Goal: Task Accomplishment & Management: Manage account settings

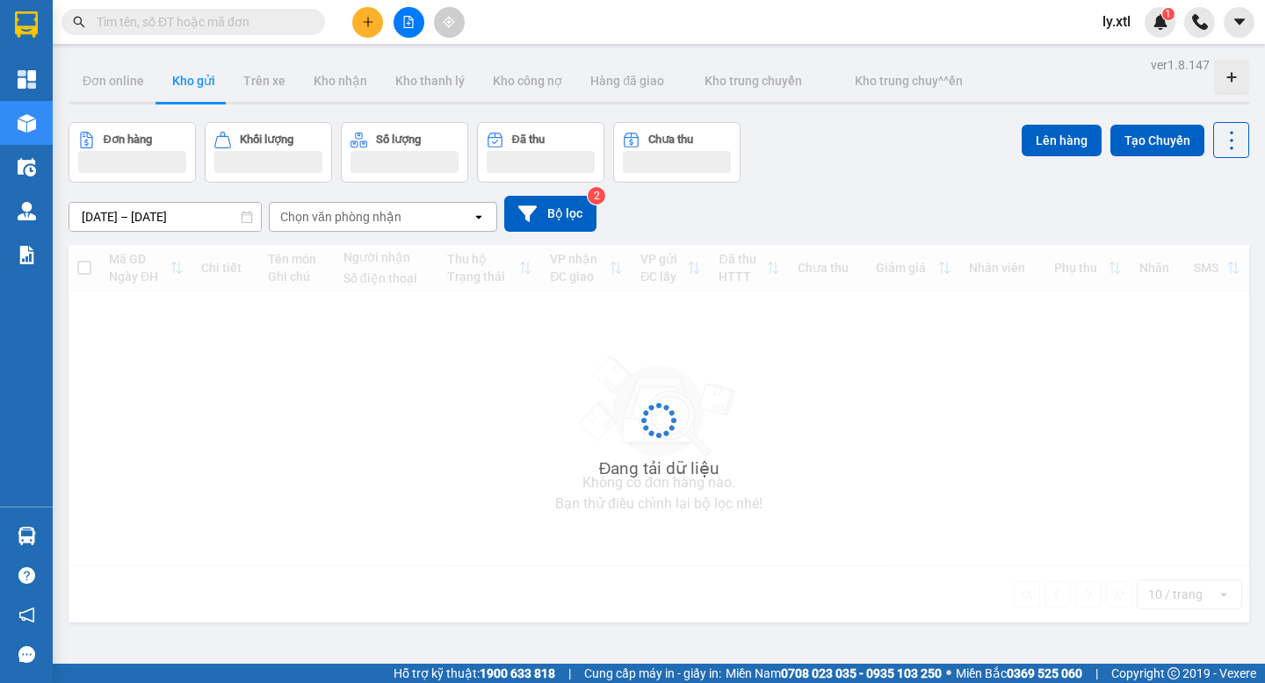
click at [1108, 33] on div "ly.xtl 1" at bounding box center [1131, 22] width 87 height 31
click at [1109, 27] on span "ly.xtl" at bounding box center [1116, 22] width 56 height 22
click at [1117, 62] on span "Đăng xuất" at bounding box center [1151, 54] width 74 height 19
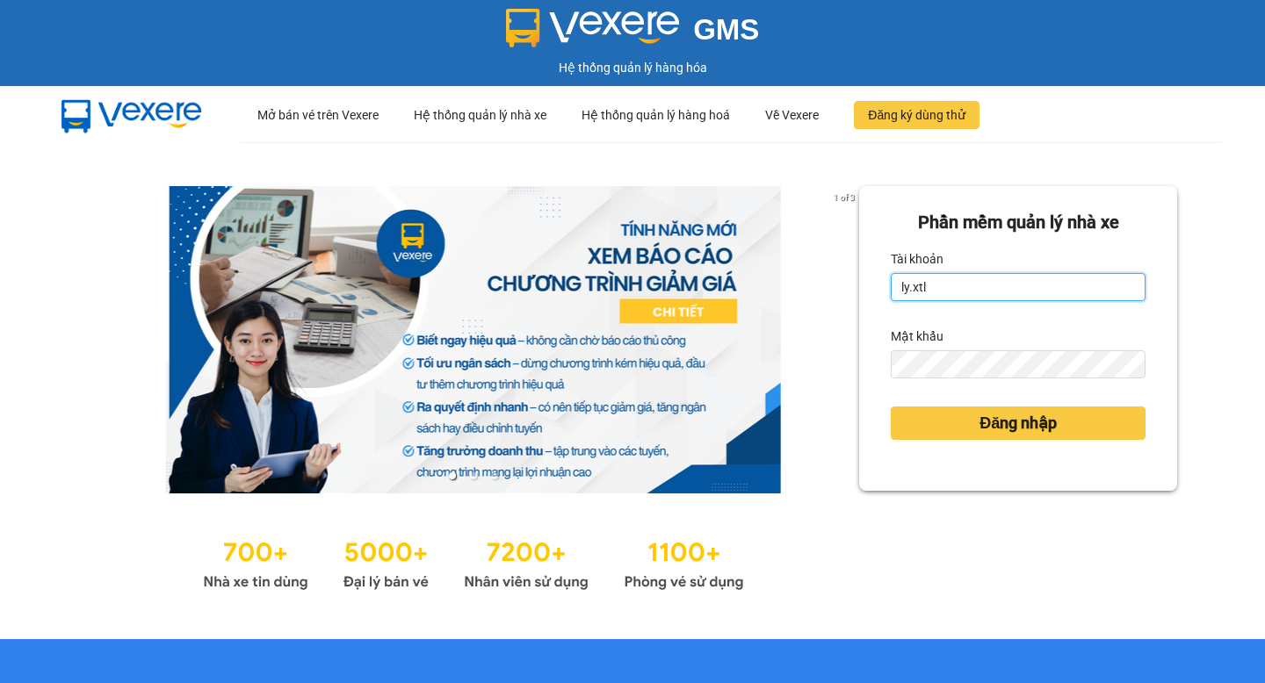
click at [971, 288] on input "ly.xtl" at bounding box center [1017, 287] width 255 height 28
type input "lytran.vxr"
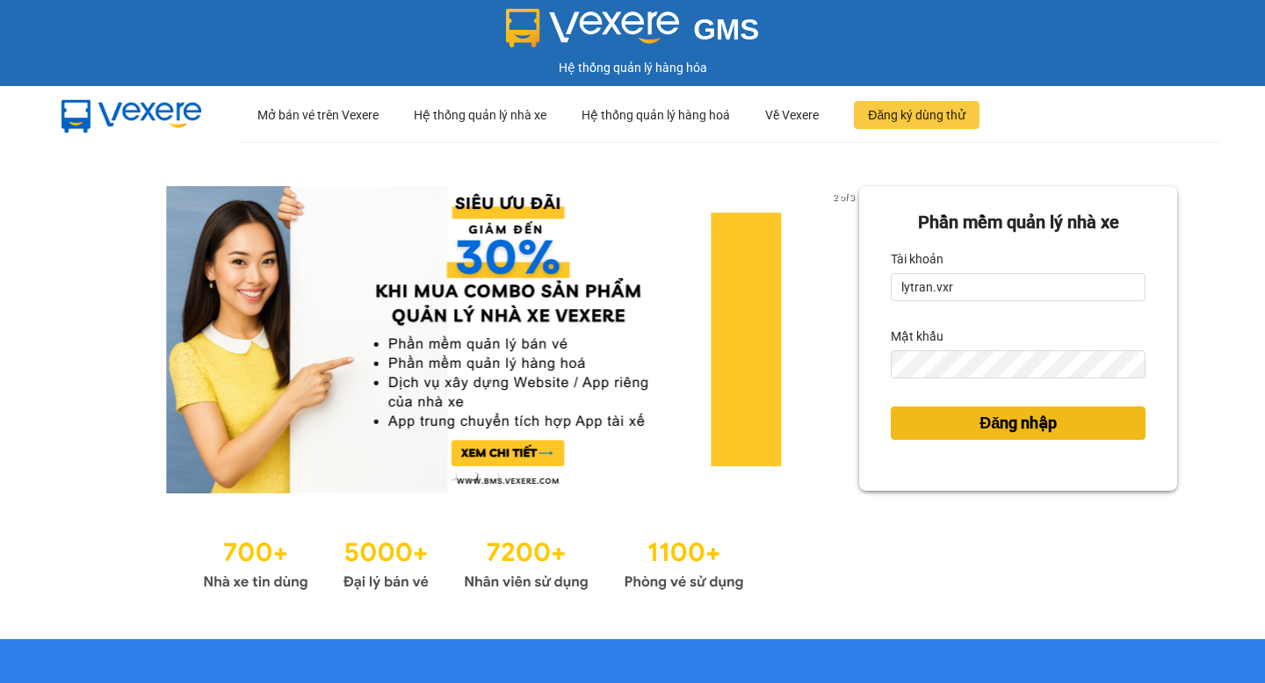
click at [1019, 415] on span "Đăng nhập" at bounding box center [1017, 423] width 77 height 25
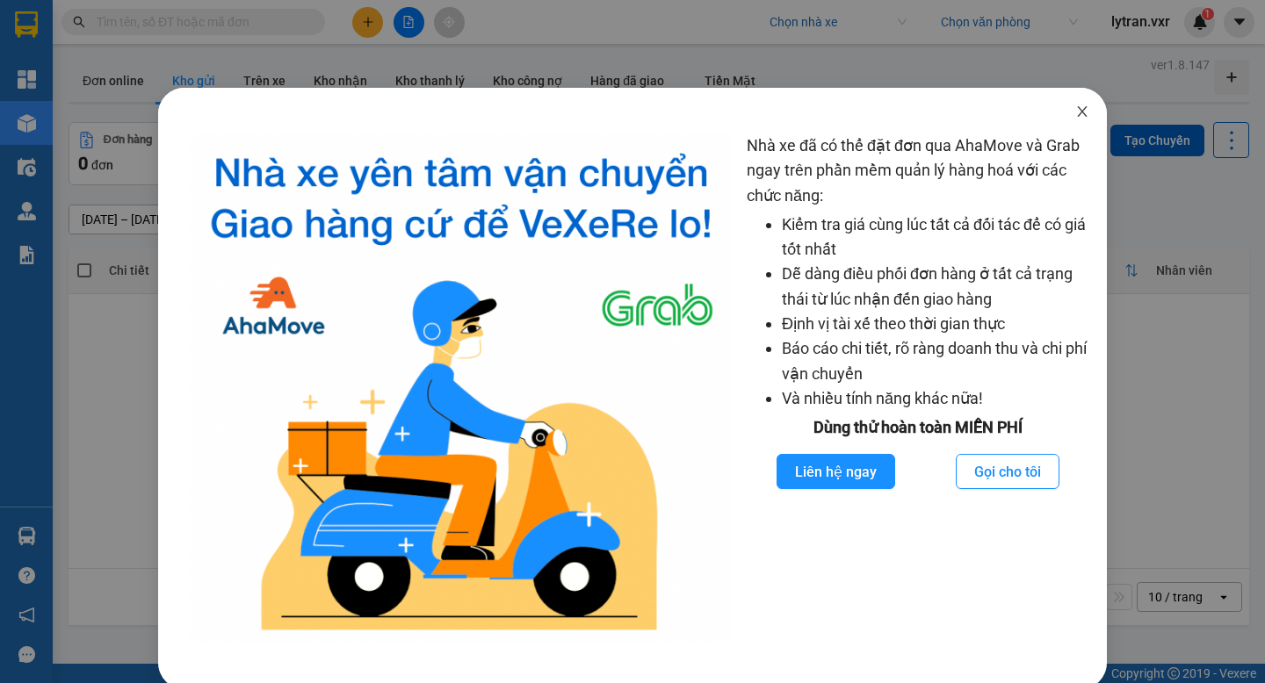
click at [1084, 115] on icon "close" at bounding box center [1082, 112] width 14 height 14
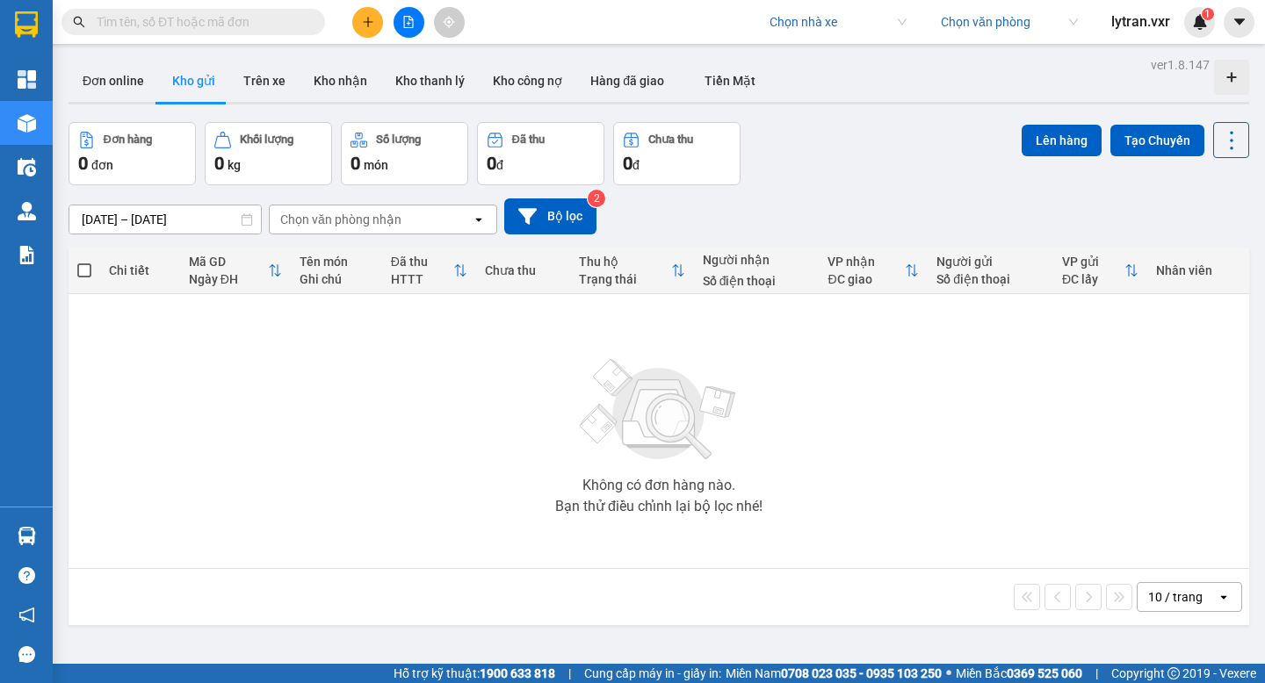
click at [806, 20] on input "search" at bounding box center [831, 22] width 125 height 26
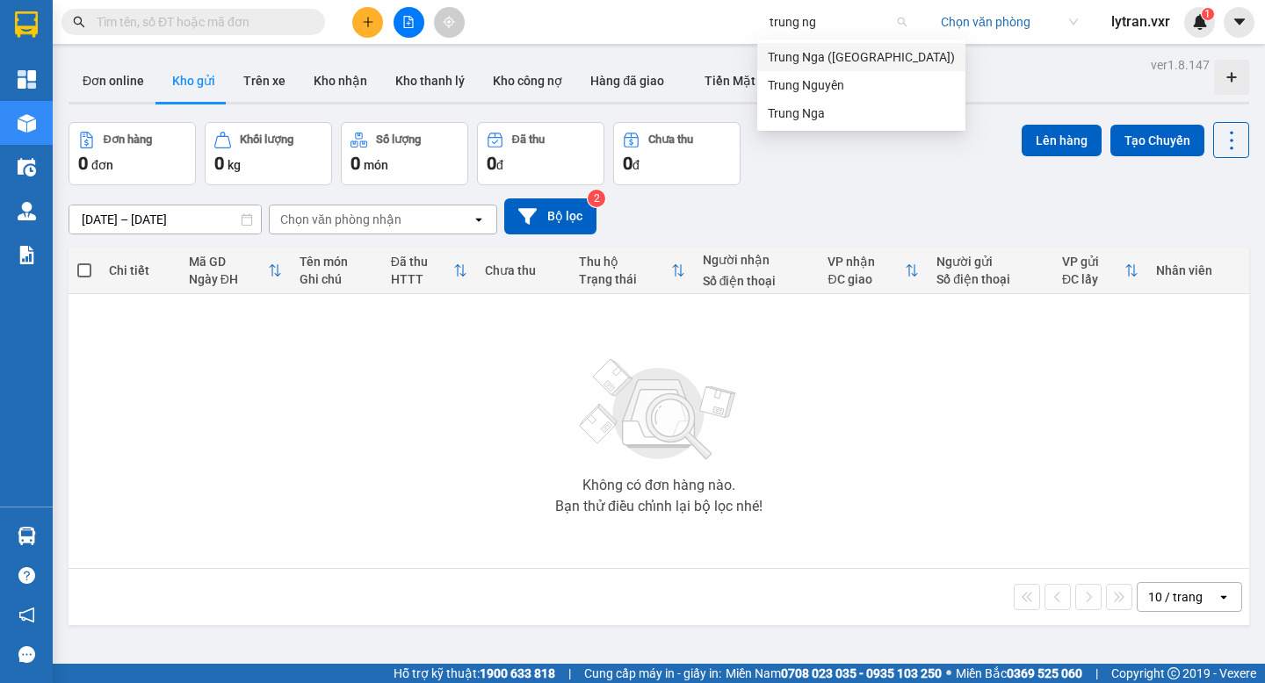
type input "trung nga"
click at [831, 97] on div "Trung Nga" at bounding box center [861, 85] width 208 height 28
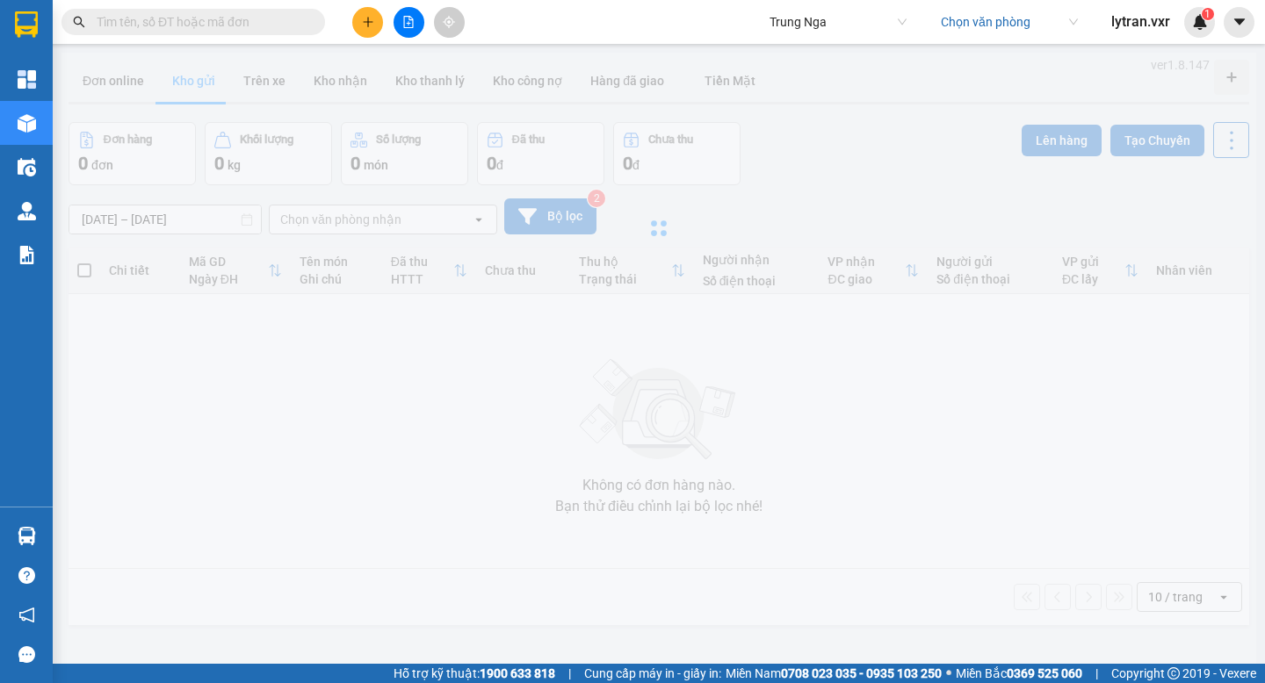
click at [244, 29] on input "text" at bounding box center [200, 21] width 207 height 19
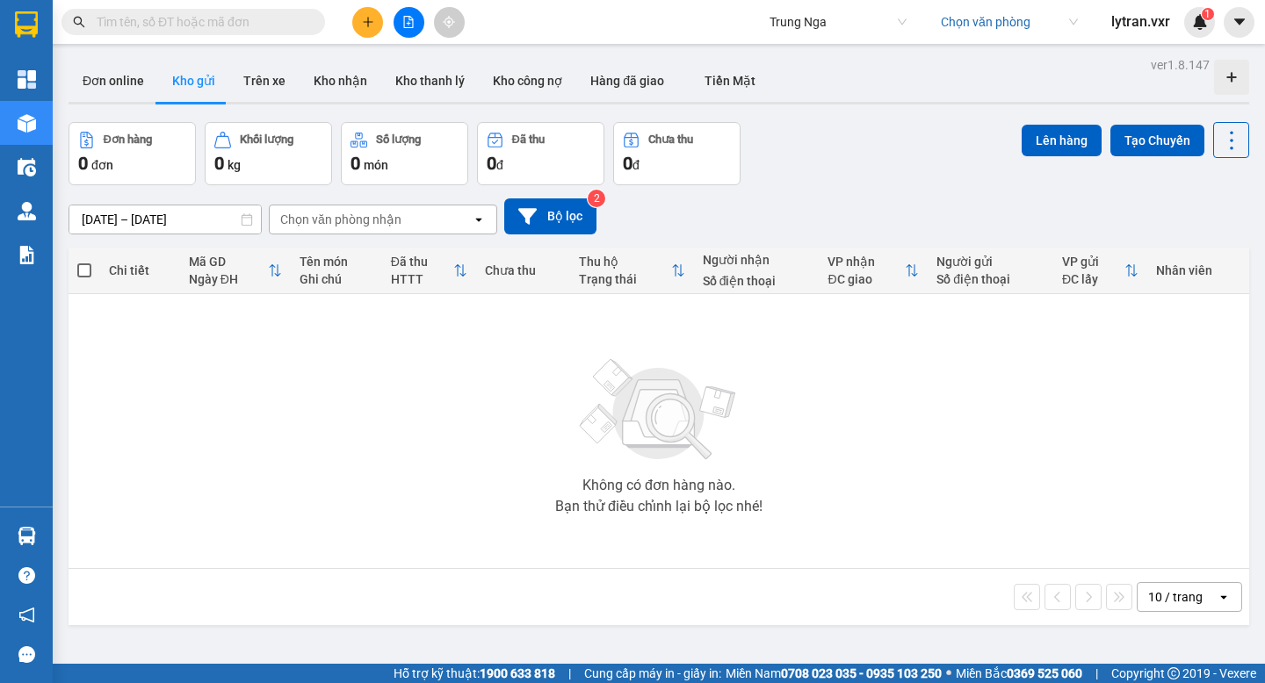
click at [244, 29] on input "text" at bounding box center [200, 21] width 207 height 19
paste input "SG10250950"
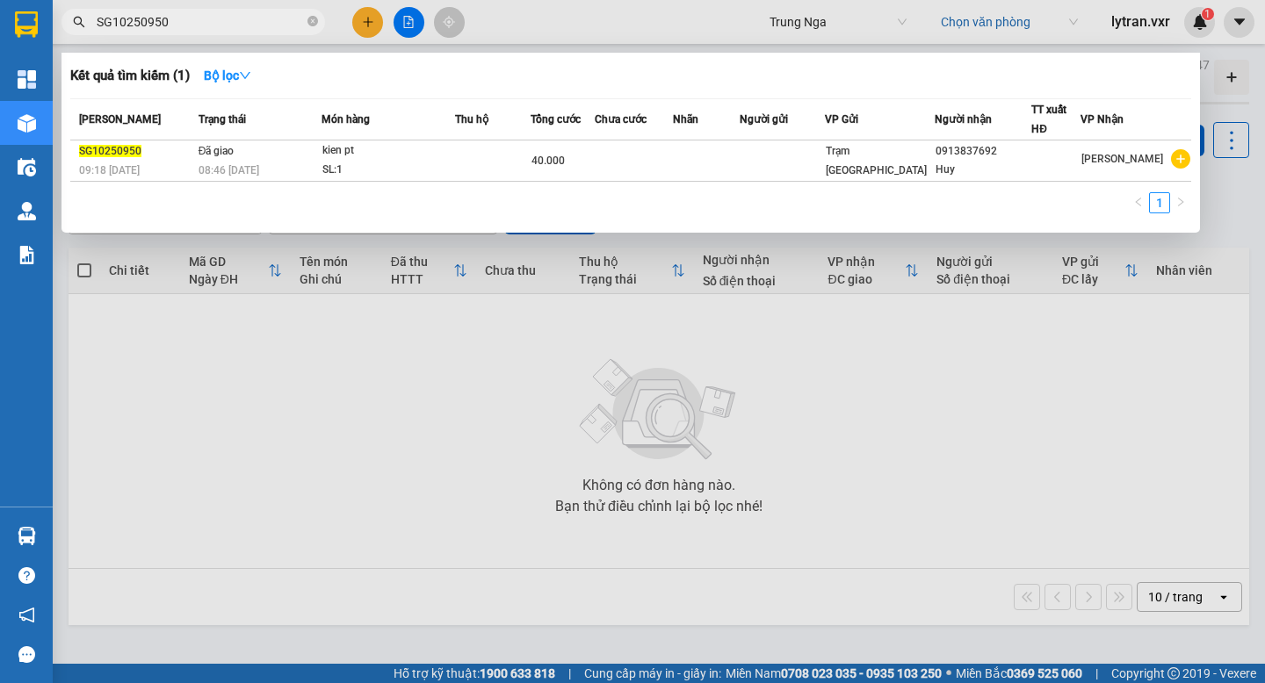
click at [329, 415] on div at bounding box center [632, 341] width 1265 height 683
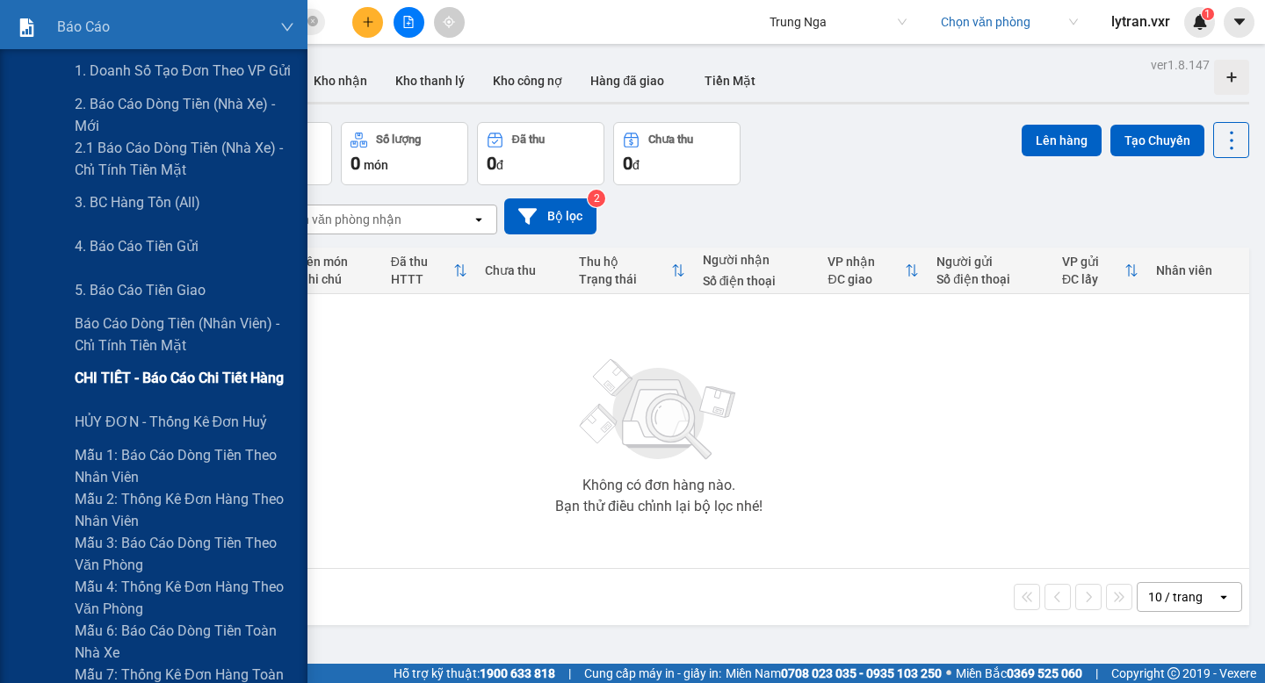
scroll to position [231, 0]
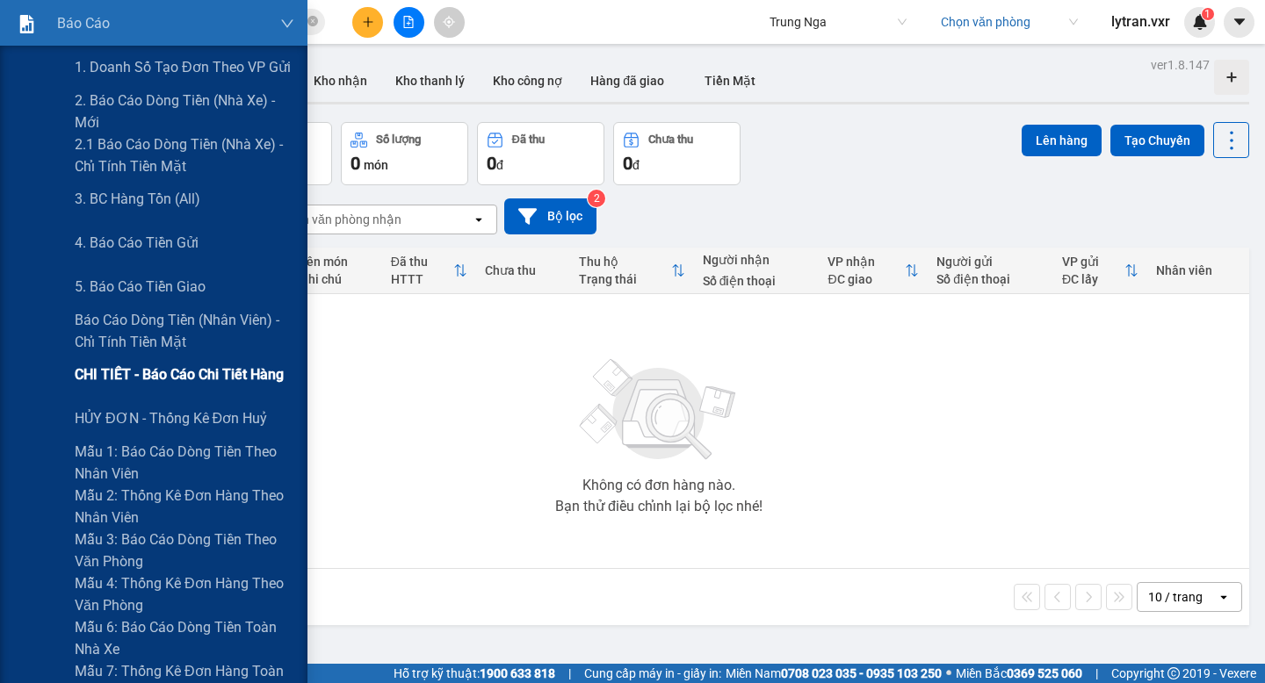
click at [176, 375] on span "CHI TIẾT - Báo cáo chi tiết hàng" at bounding box center [179, 375] width 209 height 22
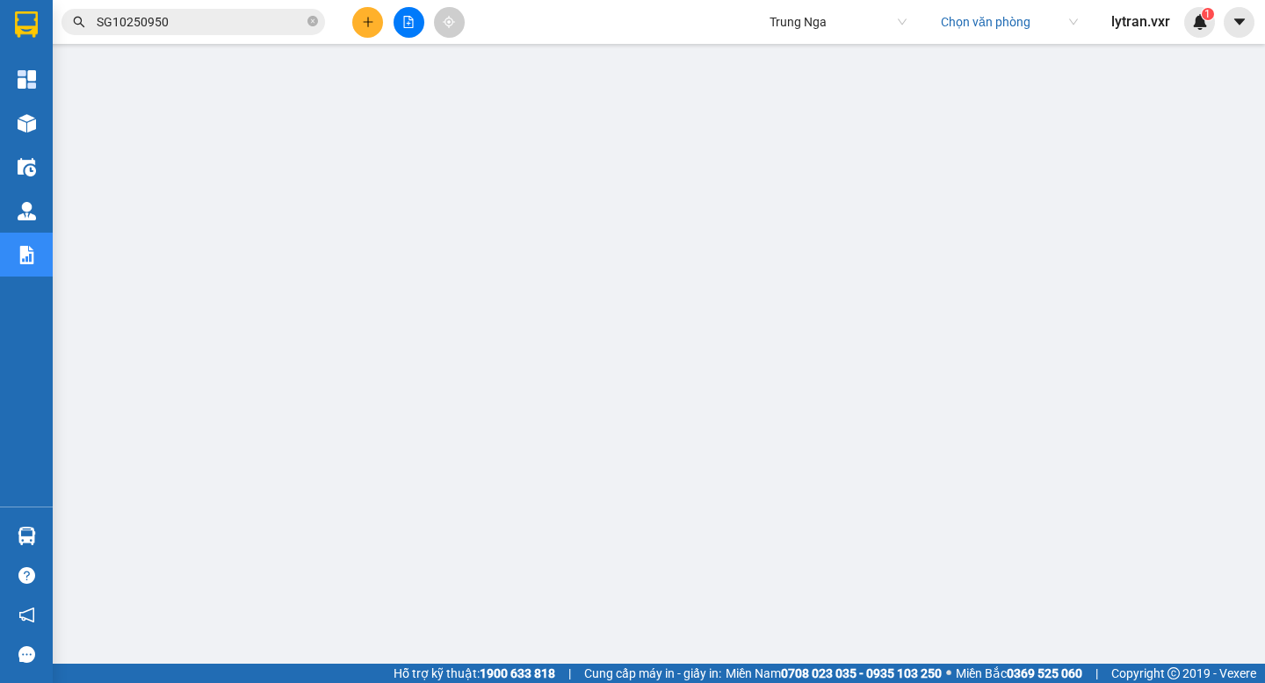
click at [218, 21] on input "SG10250950" at bounding box center [200, 21] width 207 height 19
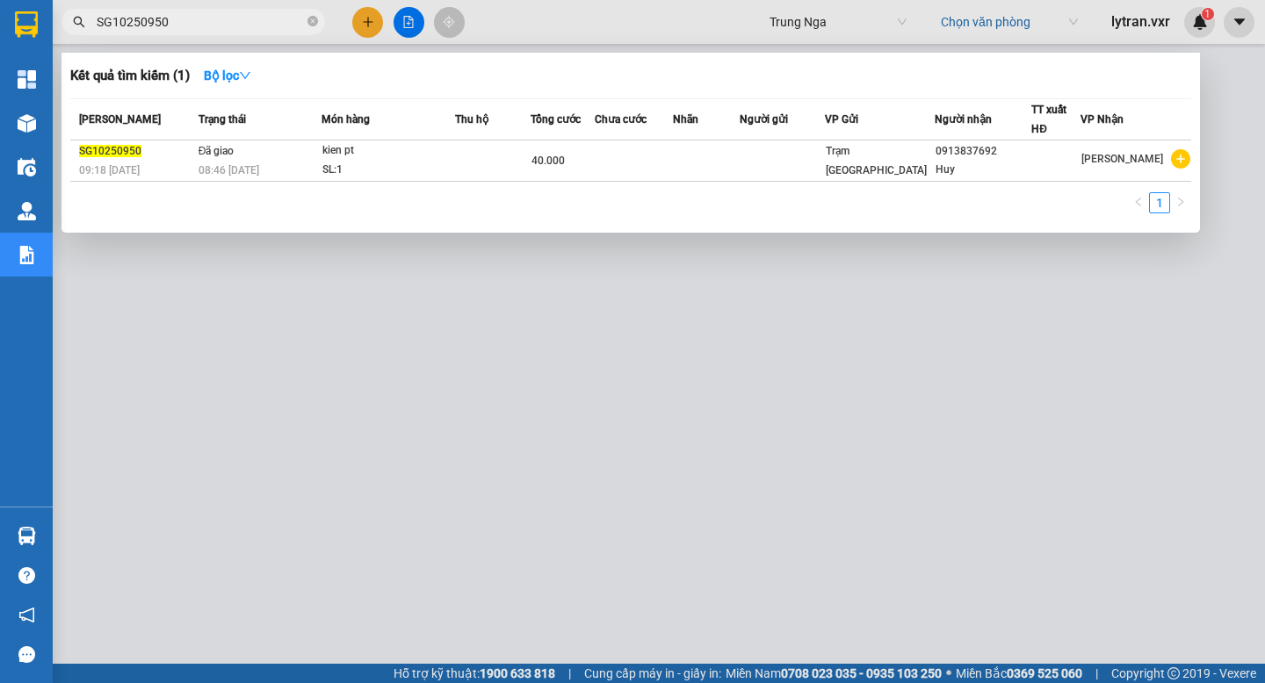
click at [761, 434] on div at bounding box center [632, 341] width 1265 height 683
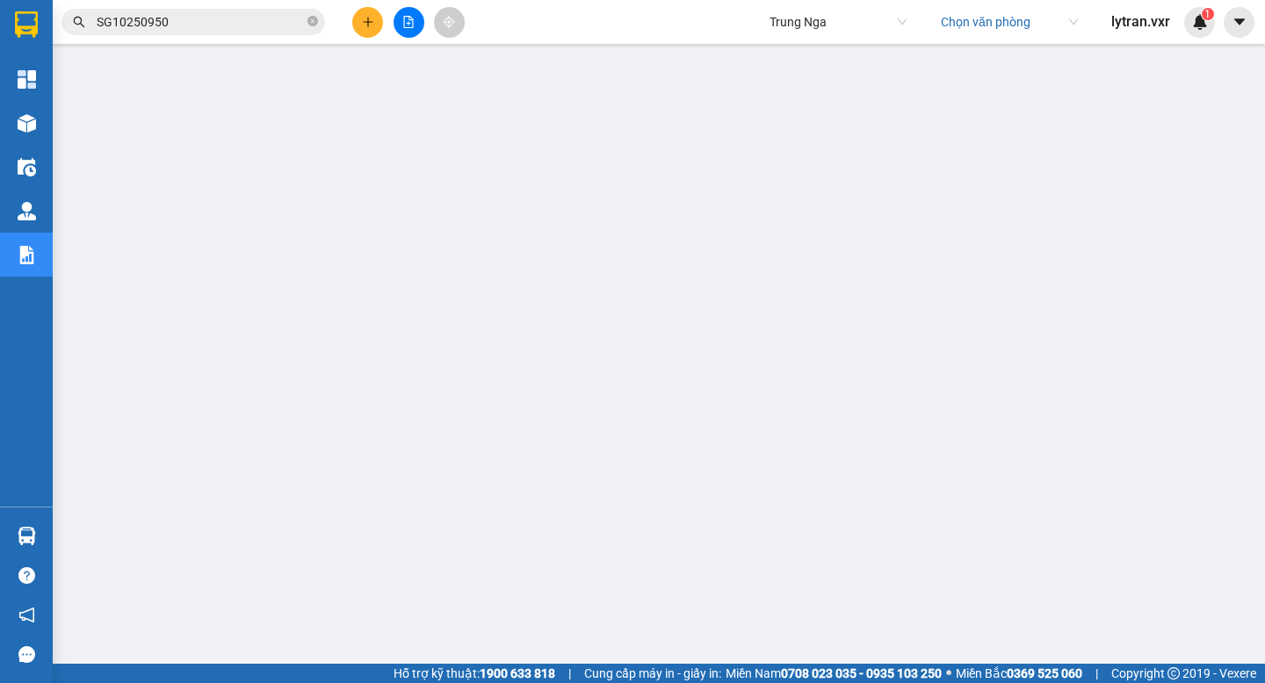
click at [215, 19] on input "SG10250950" at bounding box center [200, 21] width 207 height 19
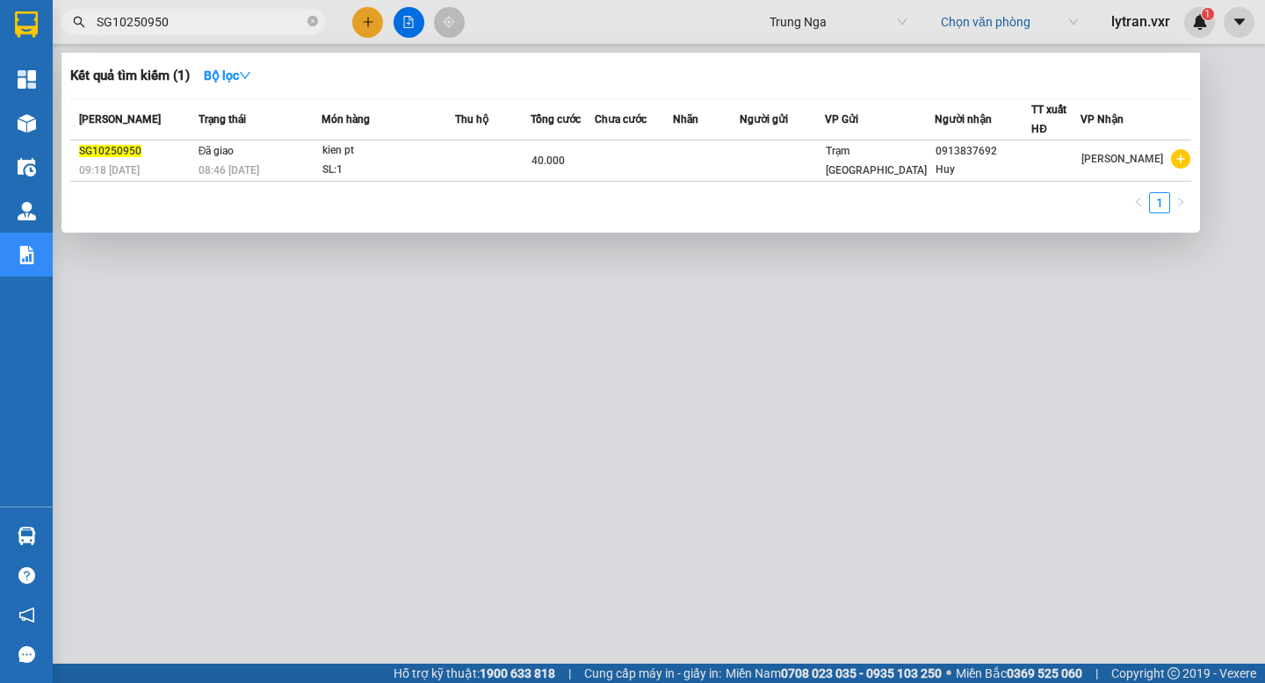
click at [215, 19] on input "SG10250950" at bounding box center [200, 21] width 207 height 19
paste input "0346962355"
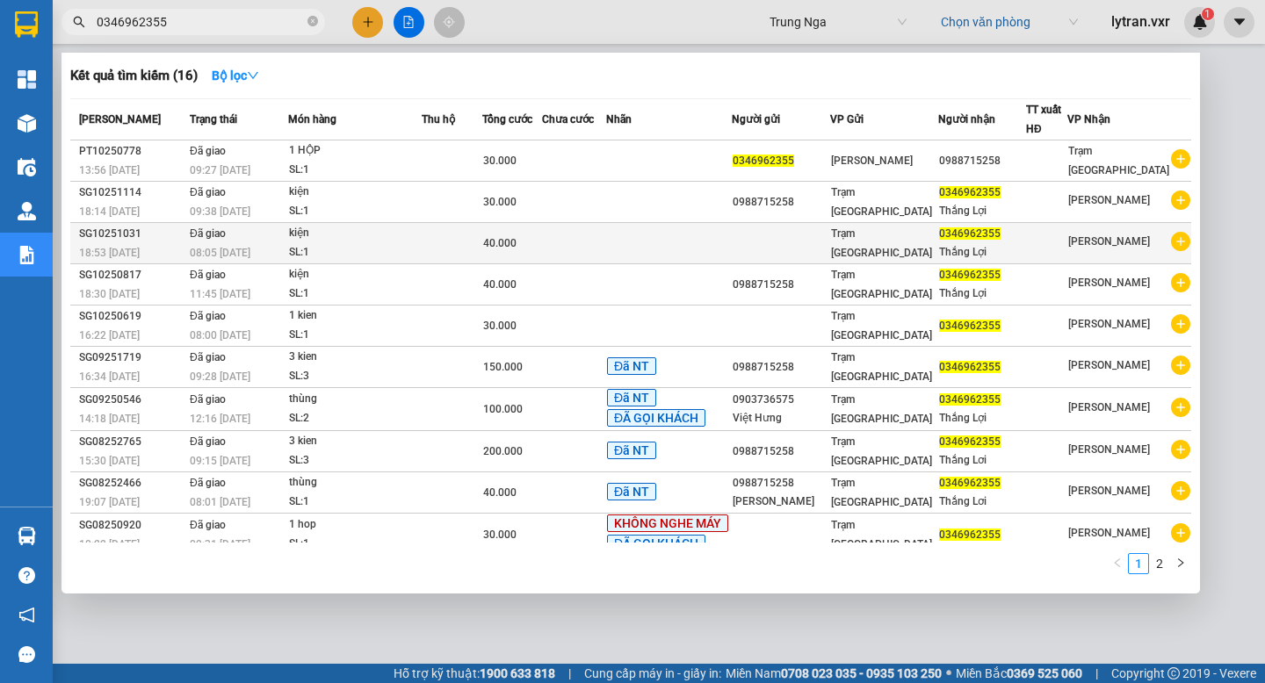
type input "0346962355"
click at [275, 251] on div "08:05 - 11/10" at bounding box center [238, 252] width 97 height 19
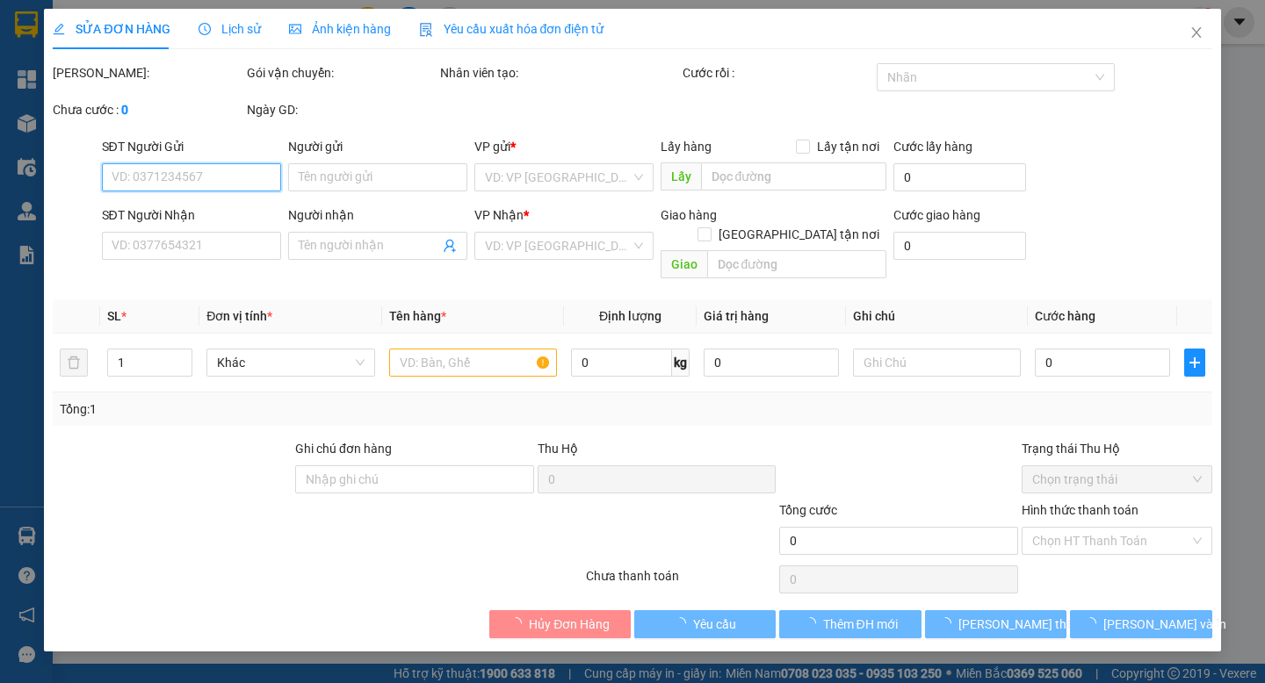
type input "0346962355"
type input "Thắng Lợi"
type input "40.000"
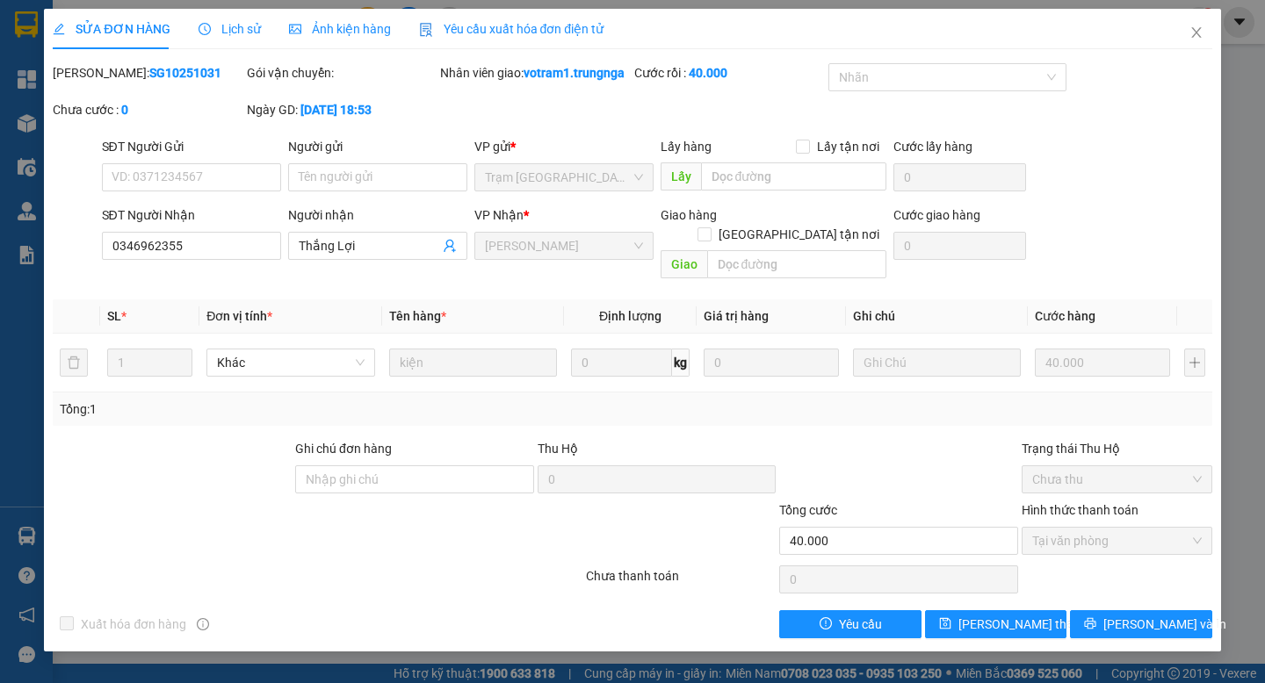
click at [230, 29] on span "Lịch sử" at bounding box center [229, 29] width 62 height 14
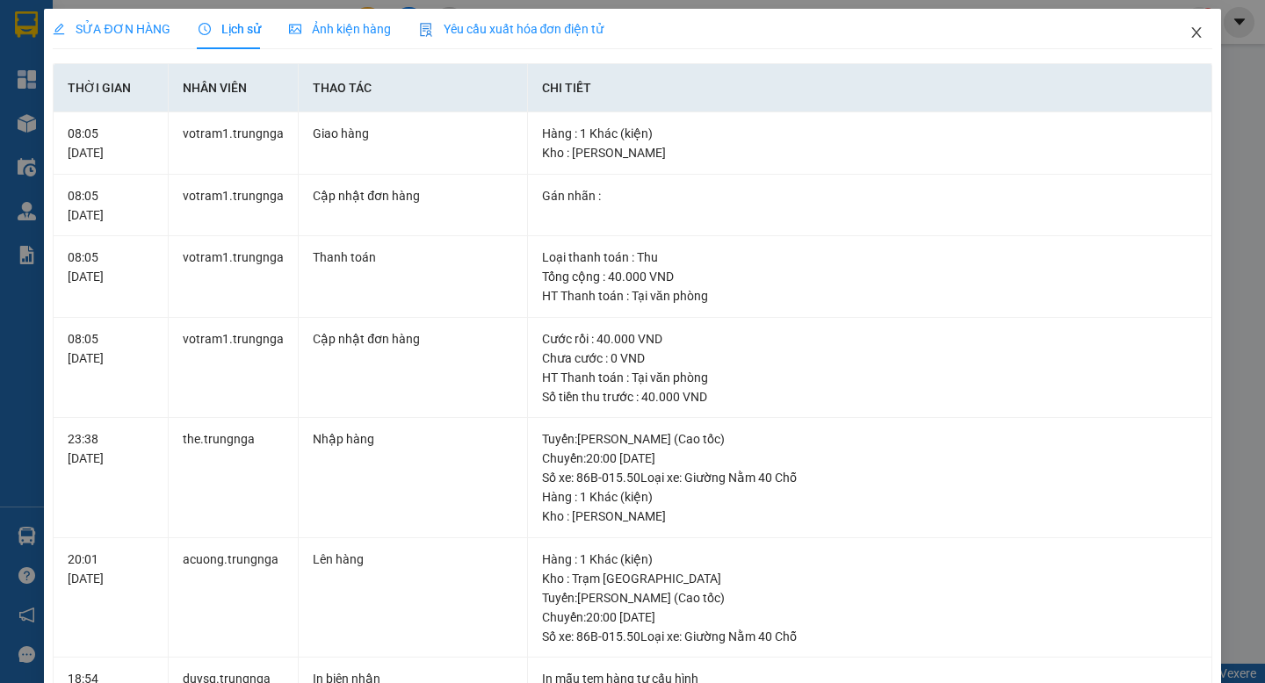
click at [1201, 40] on icon "close" at bounding box center [1196, 32] width 14 height 14
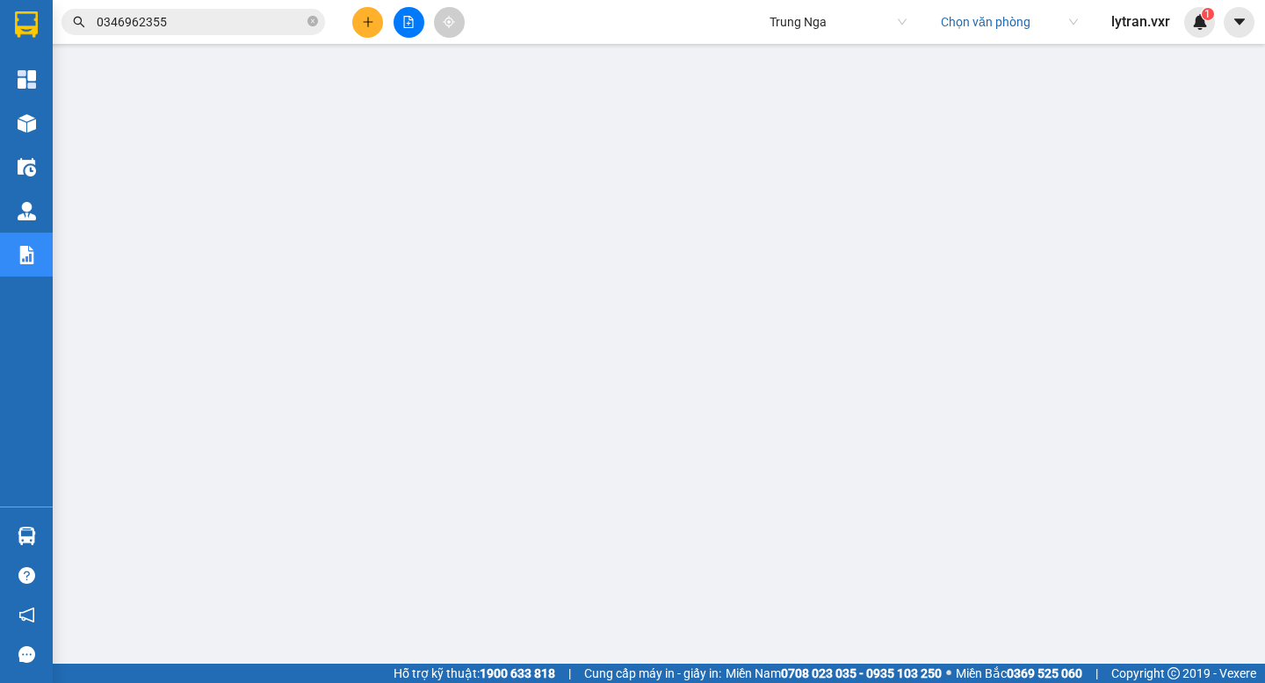
click at [220, 37] on div "Kết quả tìm kiếm ( 16 ) Bộ lọc Mã ĐH Trạng thái Món hàng Thu hộ Tổng cước Chưa …" at bounding box center [171, 22] width 342 height 31
click at [218, 19] on input "0346962355" at bounding box center [200, 21] width 207 height 19
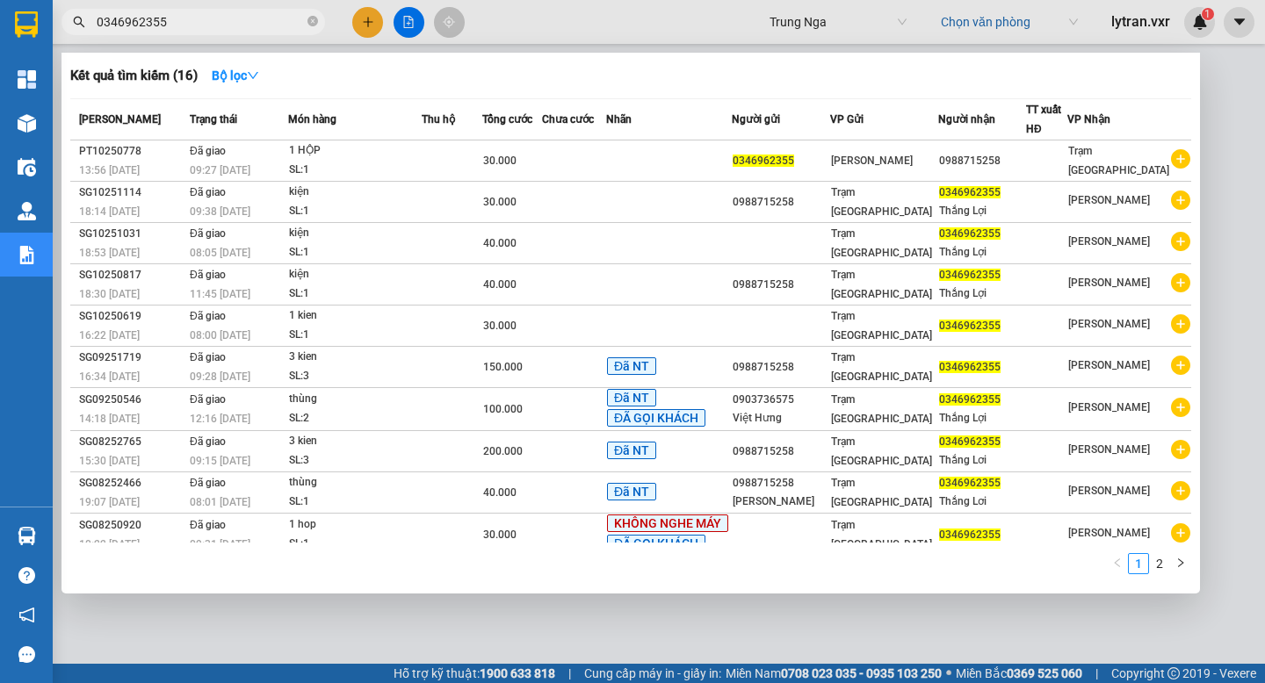
click at [218, 19] on input "0346962355" at bounding box center [200, 21] width 207 height 19
click at [837, 634] on div at bounding box center [632, 341] width 1265 height 683
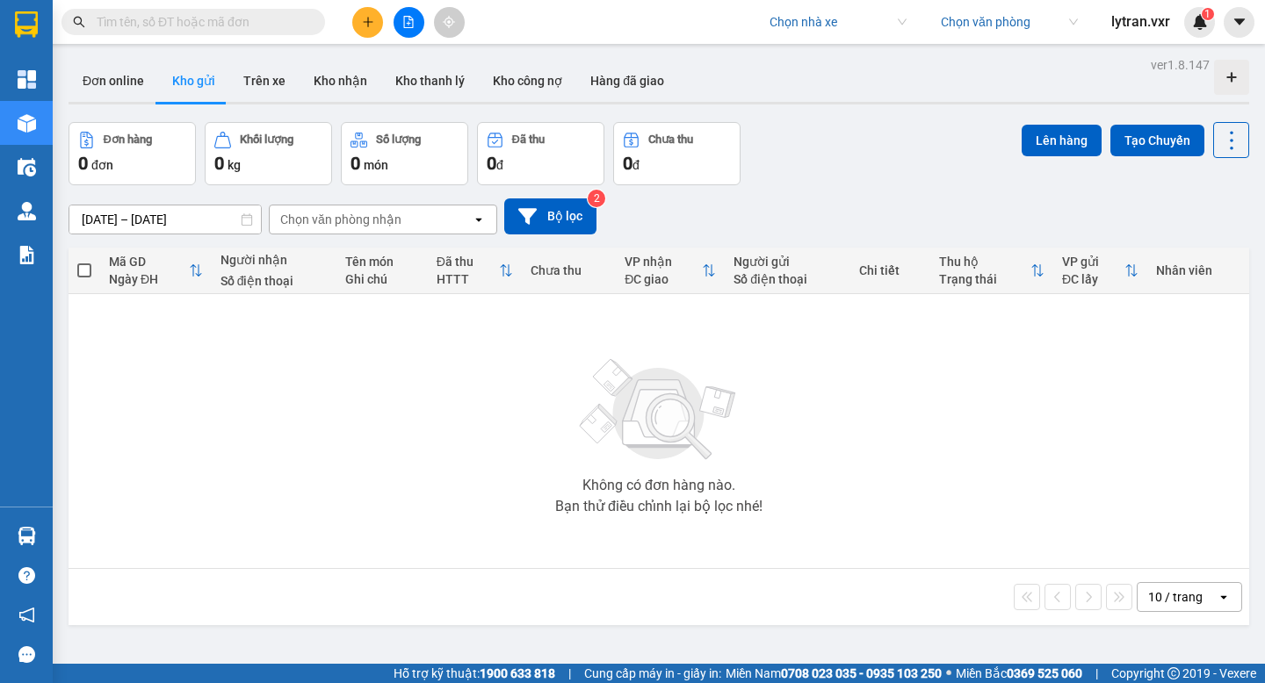
click at [817, 15] on input "search" at bounding box center [831, 22] width 125 height 26
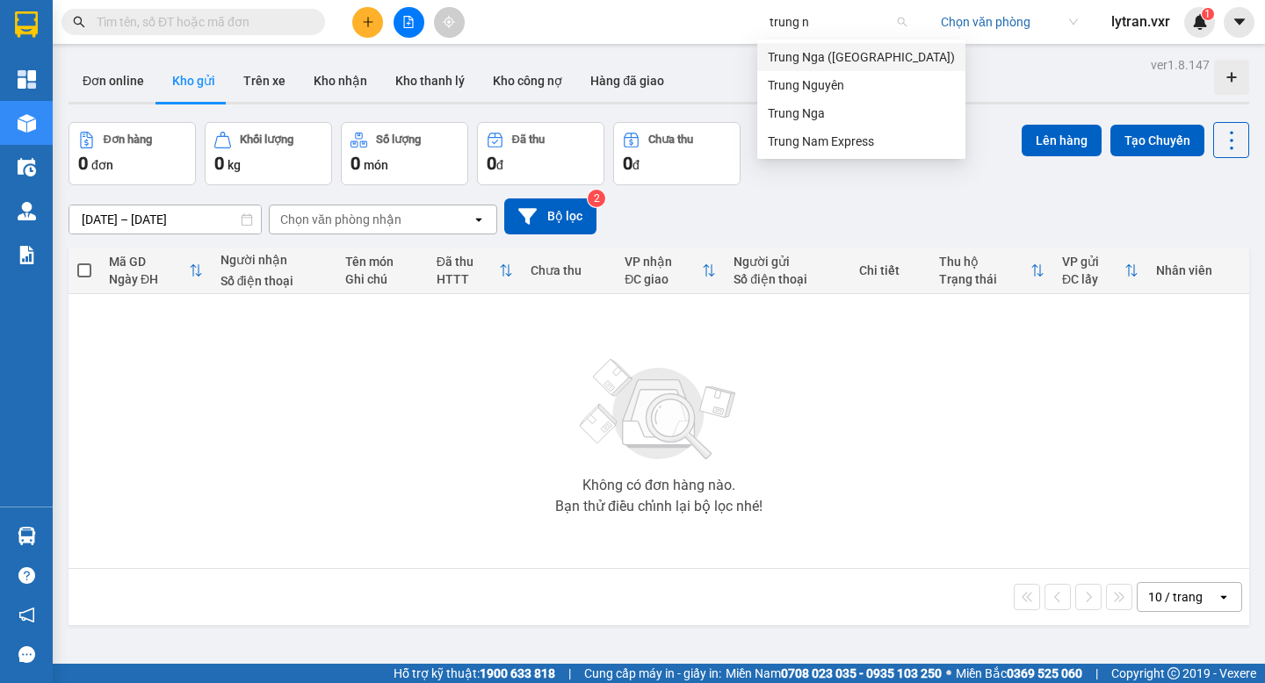
type input "trung ng"
click at [829, 88] on div "Trung Nguyên" at bounding box center [861, 85] width 187 height 19
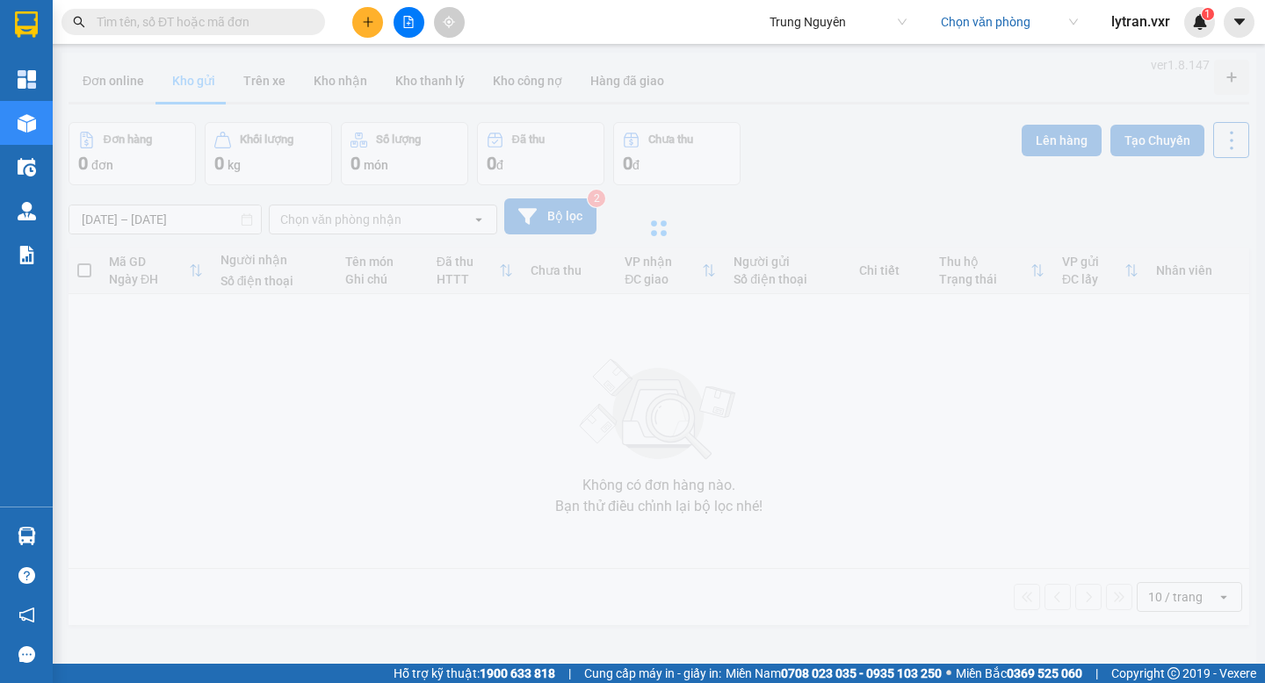
click at [809, 28] on span "Trung Nguyên" at bounding box center [837, 22] width 137 height 26
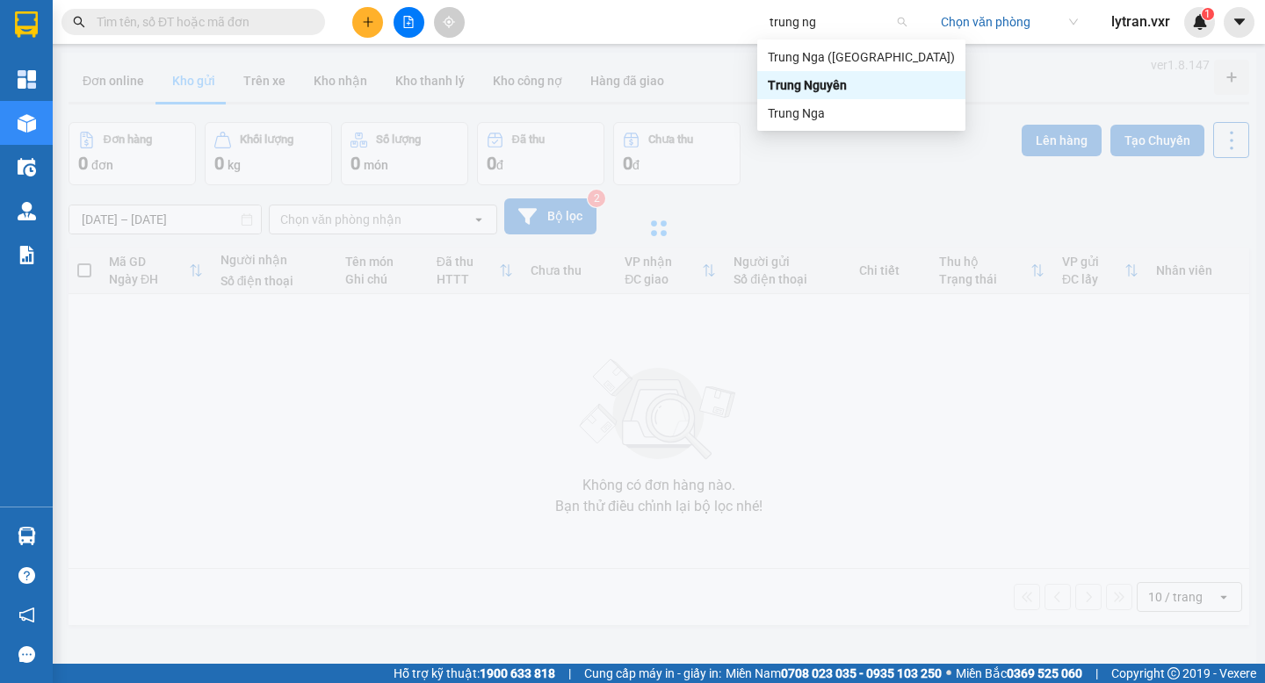
type input "trung nga"
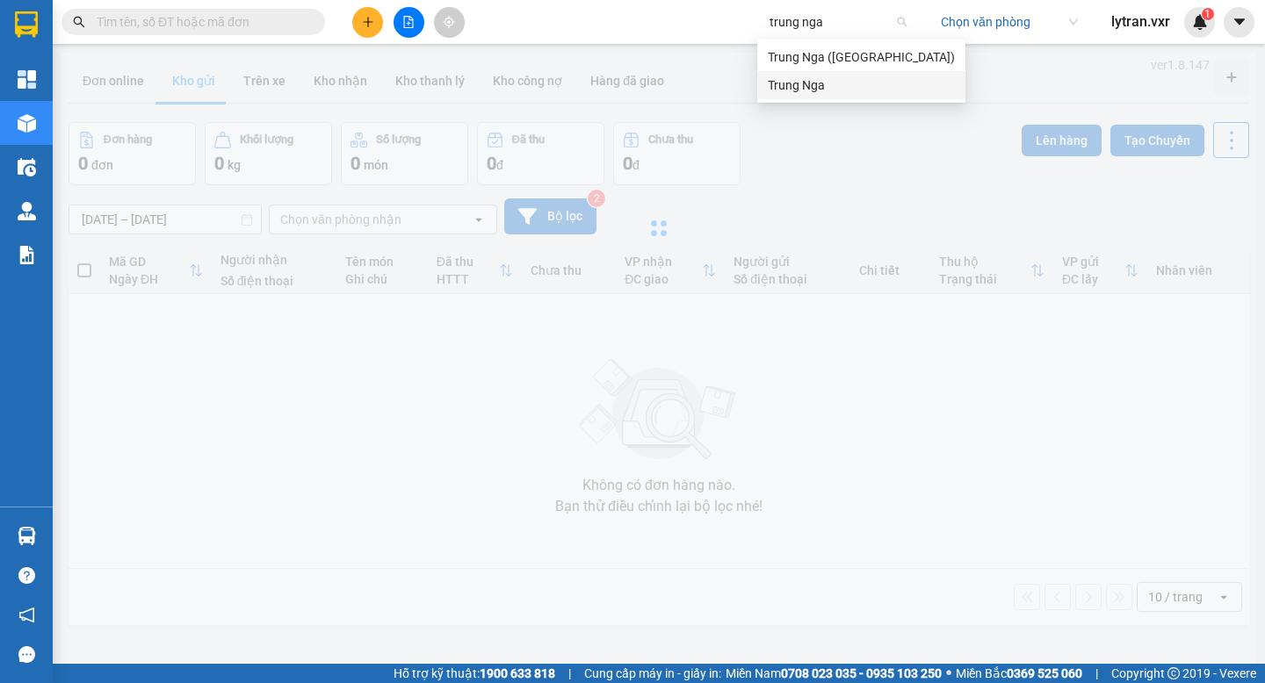
click at [827, 78] on div "Trung Nga" at bounding box center [861, 85] width 187 height 19
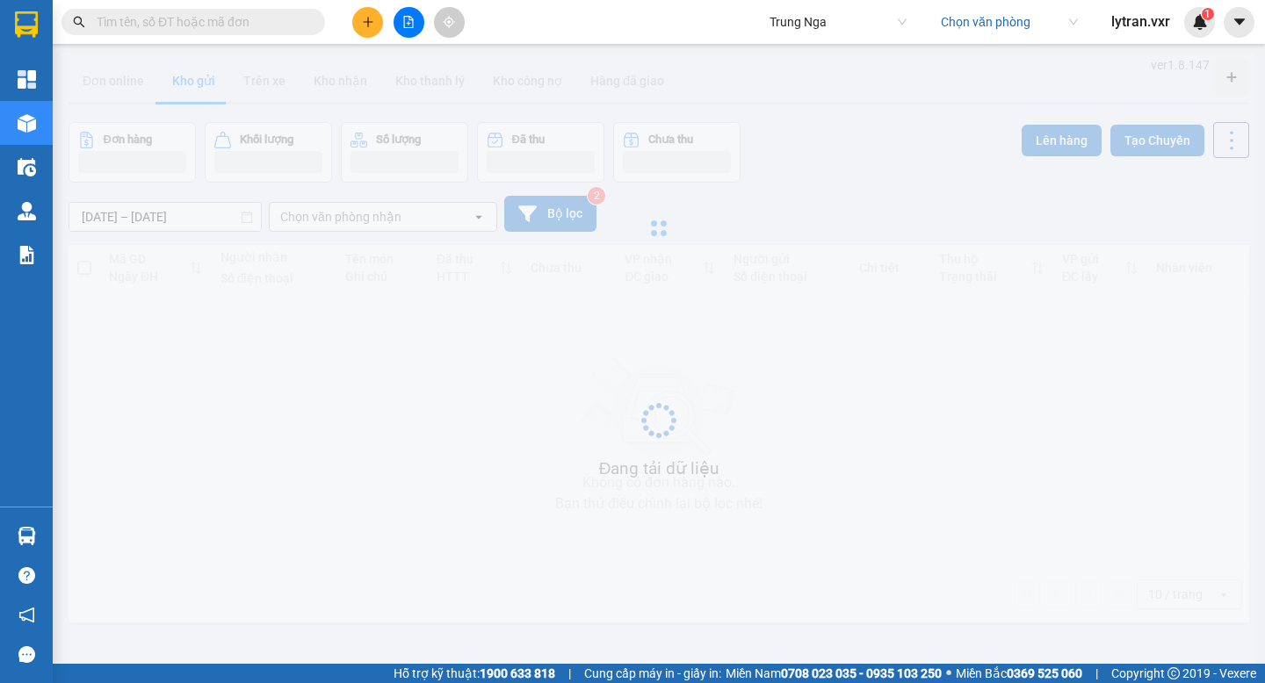
click at [219, 19] on input "text" at bounding box center [200, 21] width 207 height 19
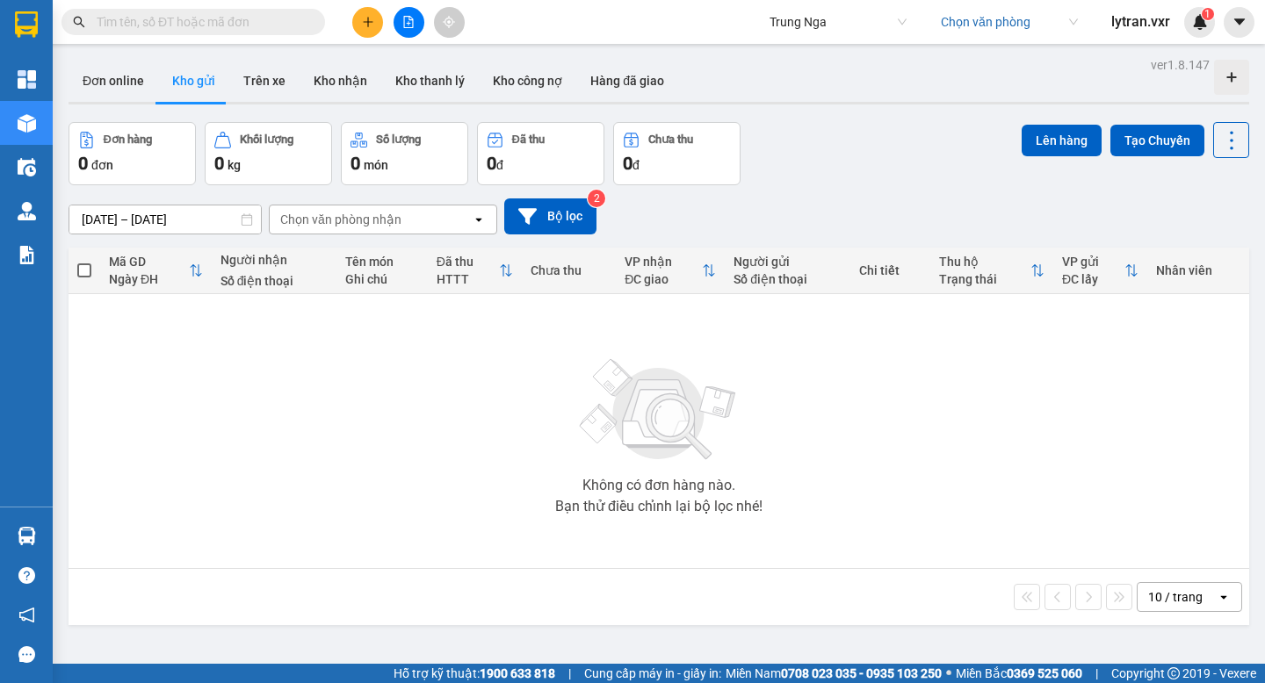
paste input "SG10250951"
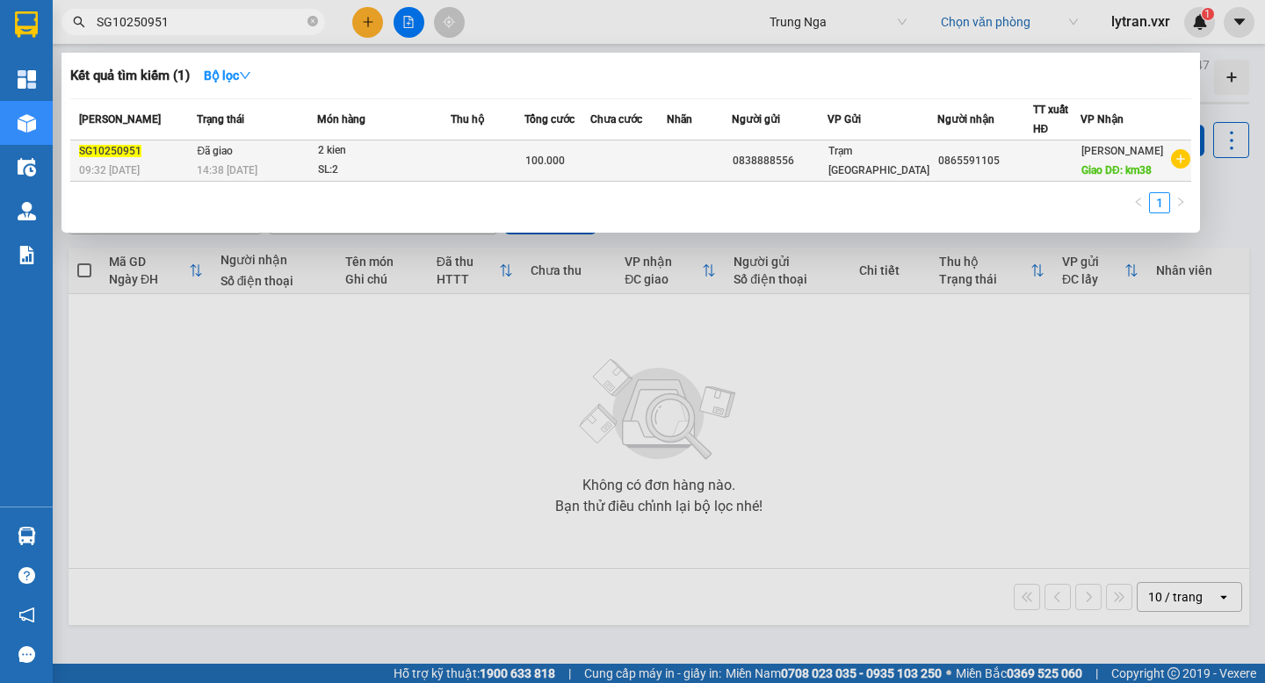
type input "SG10250951"
click at [264, 161] on td "Đã giao 14:38 [DATE]" at bounding box center [254, 161] width 125 height 41
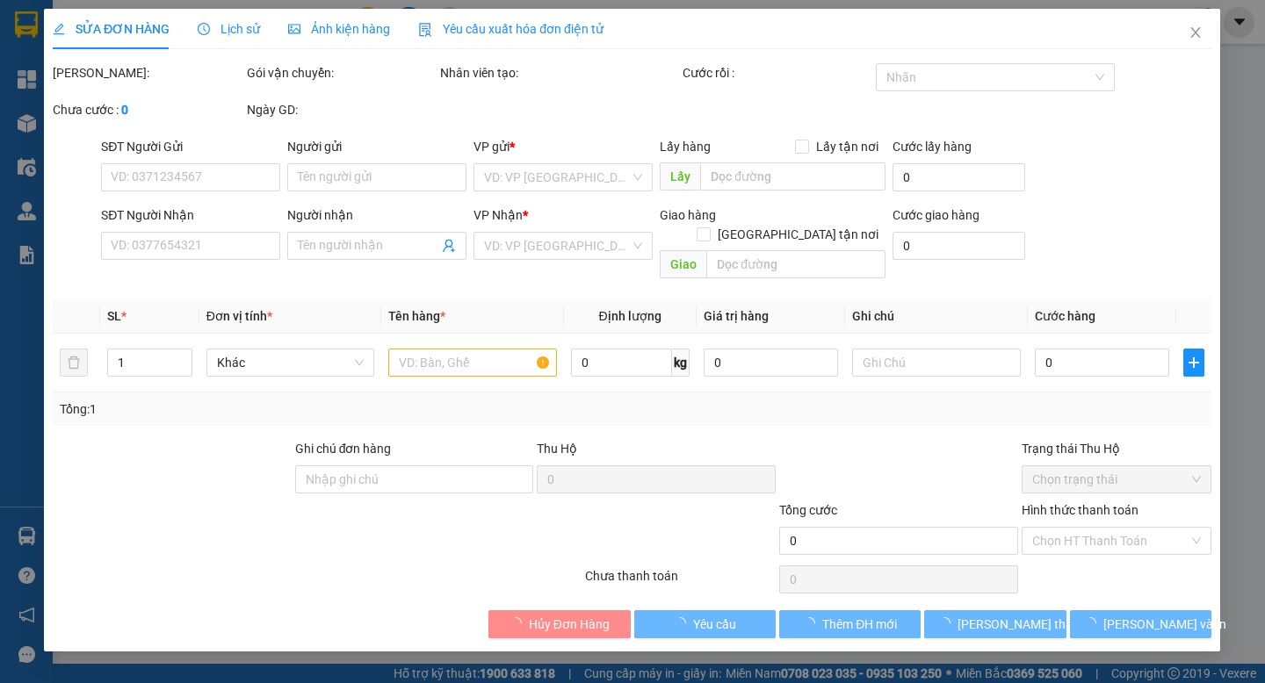
type input "0838888556"
type input "0865591105"
type input "km38"
type input "100.000"
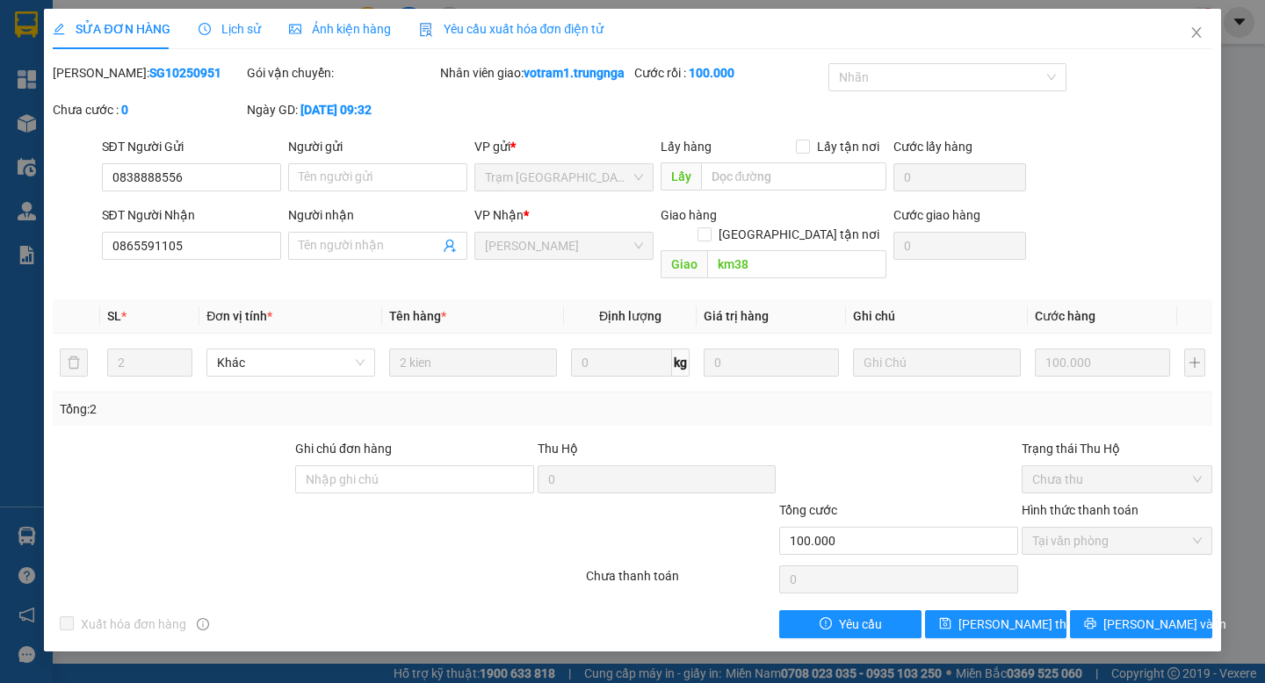
click at [249, 28] on span "Lịch sử" at bounding box center [229, 29] width 62 height 14
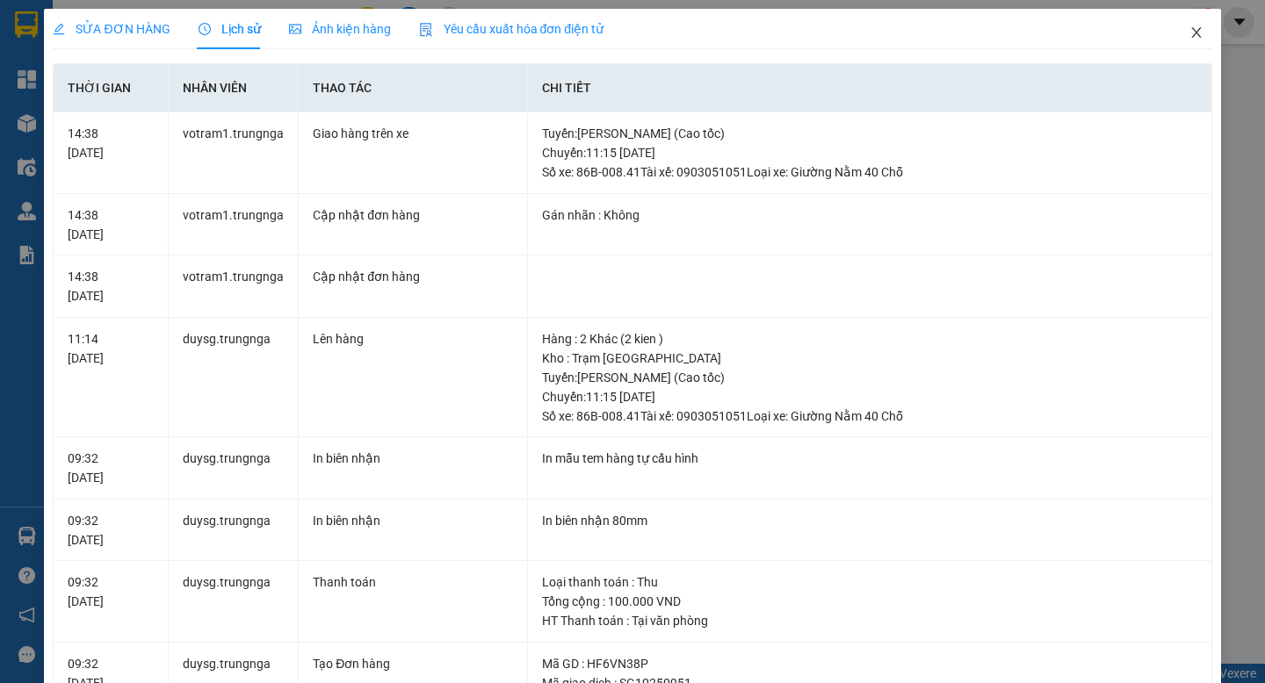
click at [1196, 37] on icon "close" at bounding box center [1196, 32] width 14 height 14
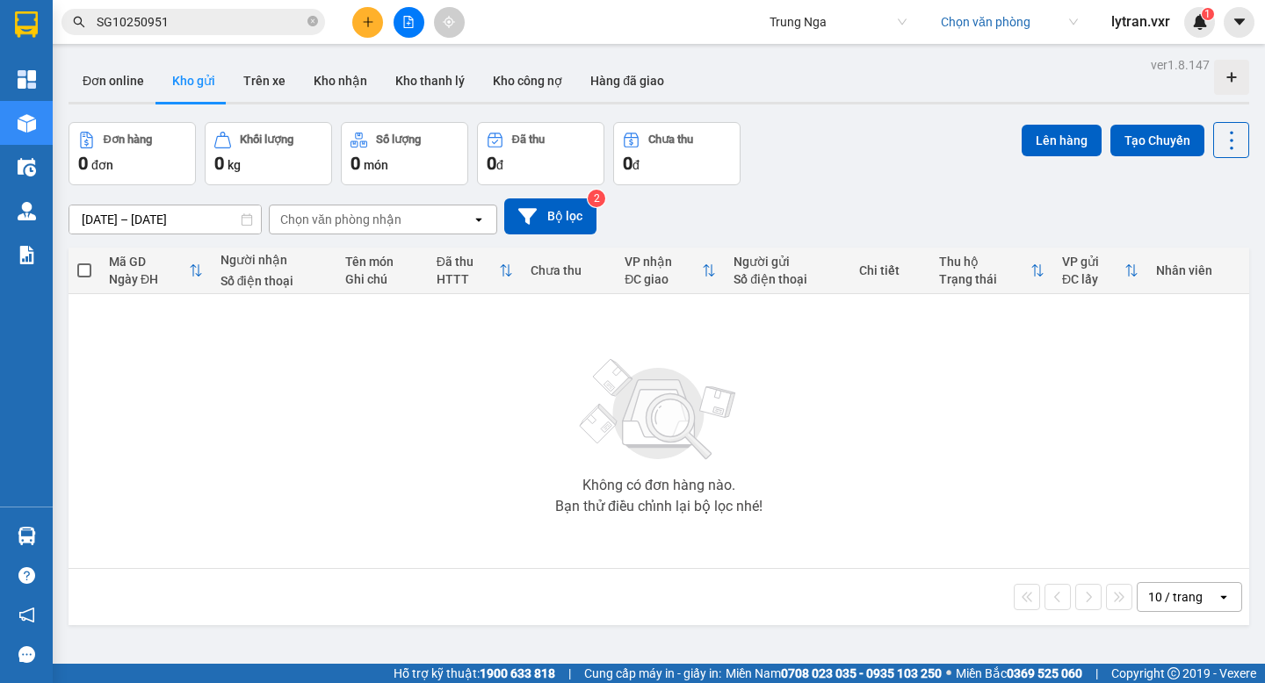
click at [213, 22] on input "SG10250951" at bounding box center [200, 21] width 207 height 19
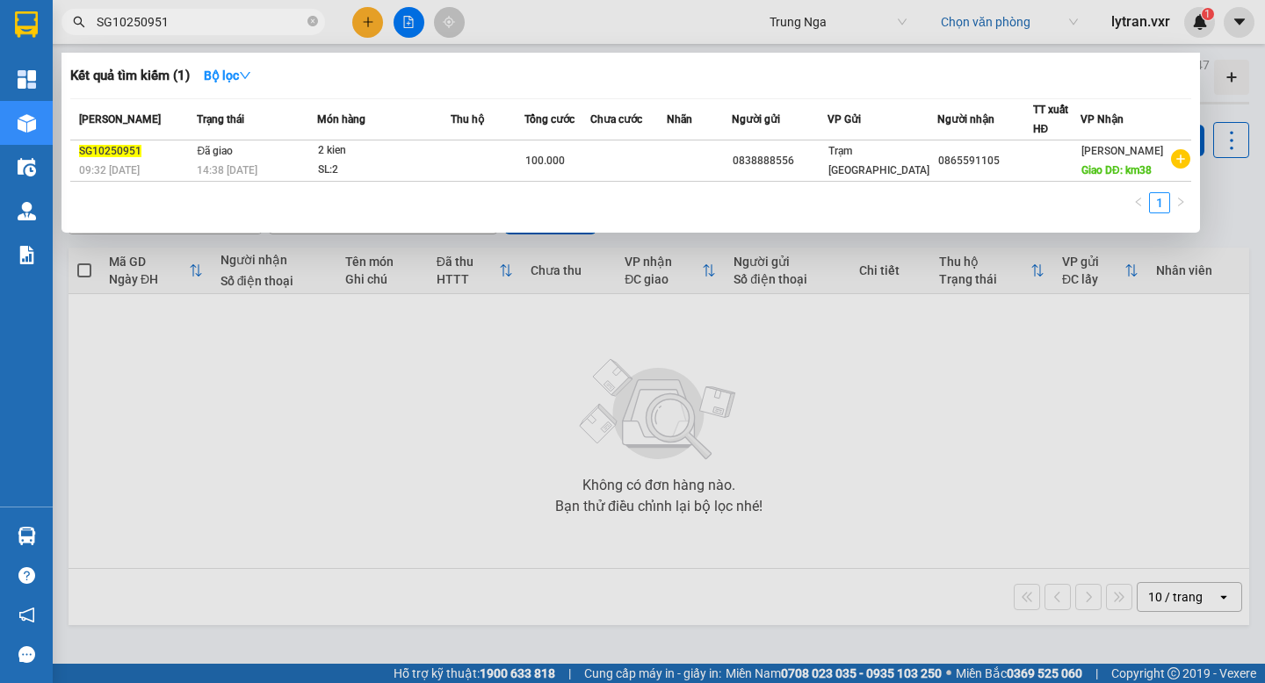
click at [213, 22] on input "SG10250951" at bounding box center [200, 21] width 207 height 19
paste input "2"
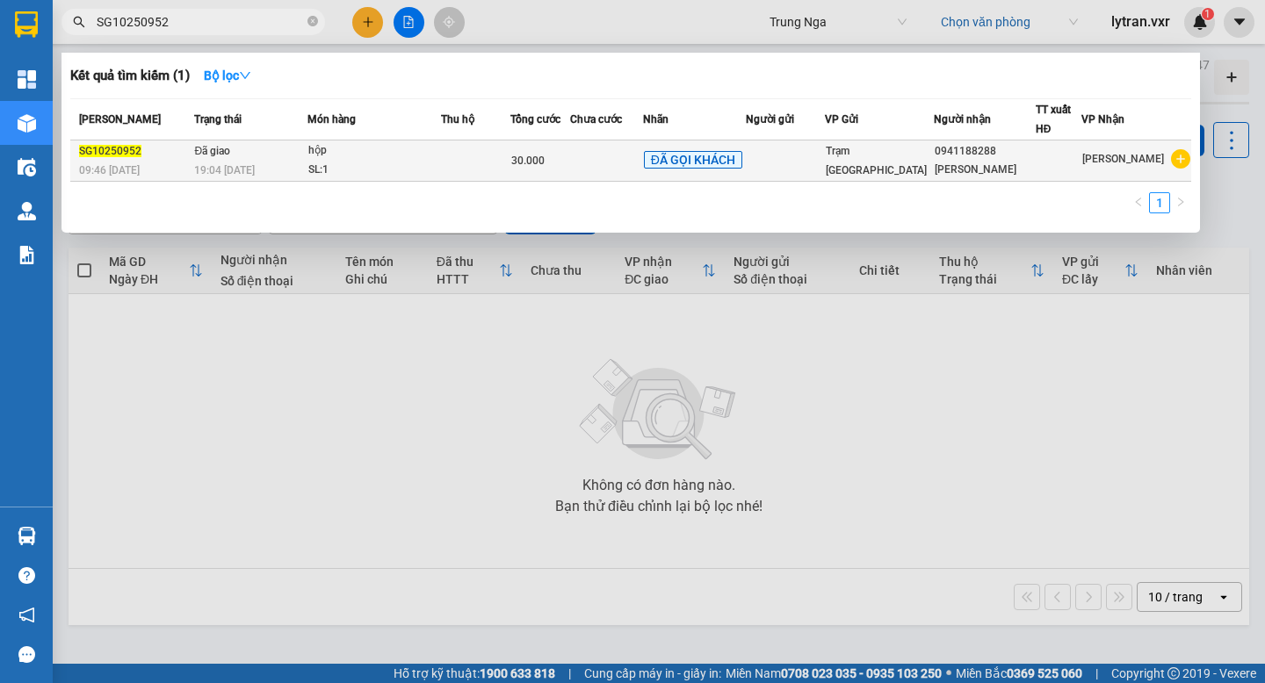
type input "SG10250952"
click at [249, 164] on span "19:04 [DATE]" at bounding box center [224, 170] width 61 height 12
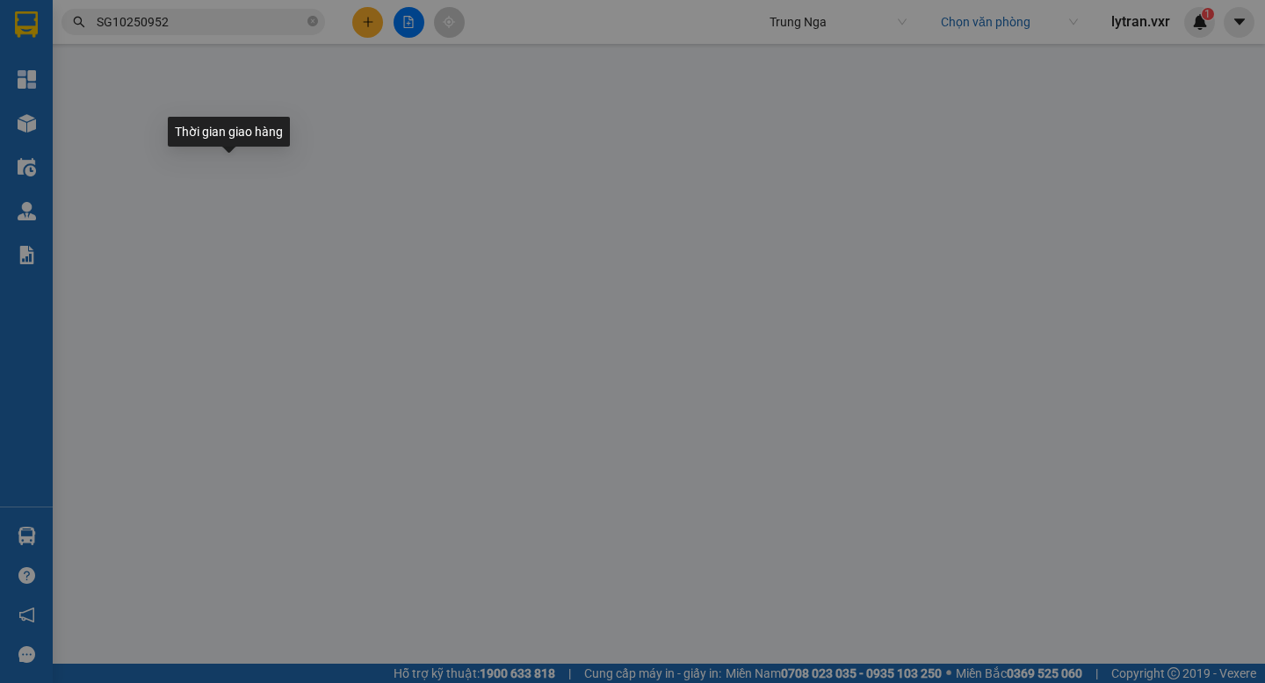
type input "0941188288"
type input "[PERSON_NAME]"
type input "30.000"
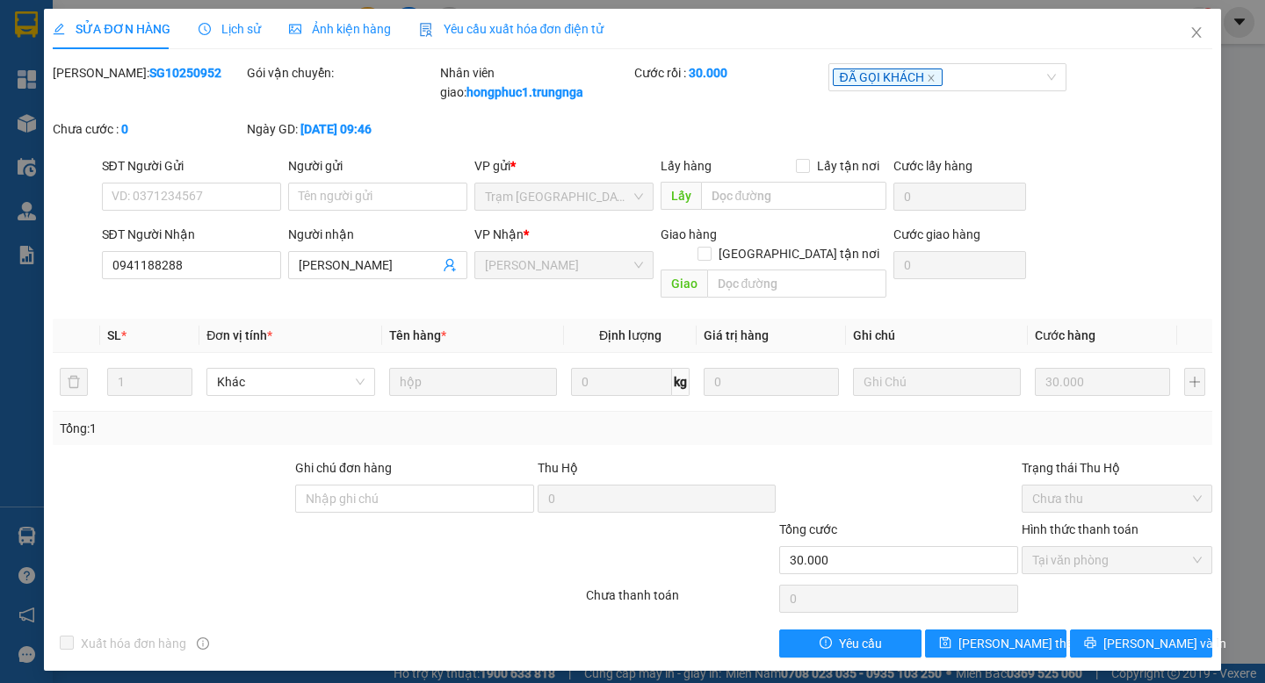
click at [234, 26] on span "Lịch sử" at bounding box center [229, 29] width 62 height 14
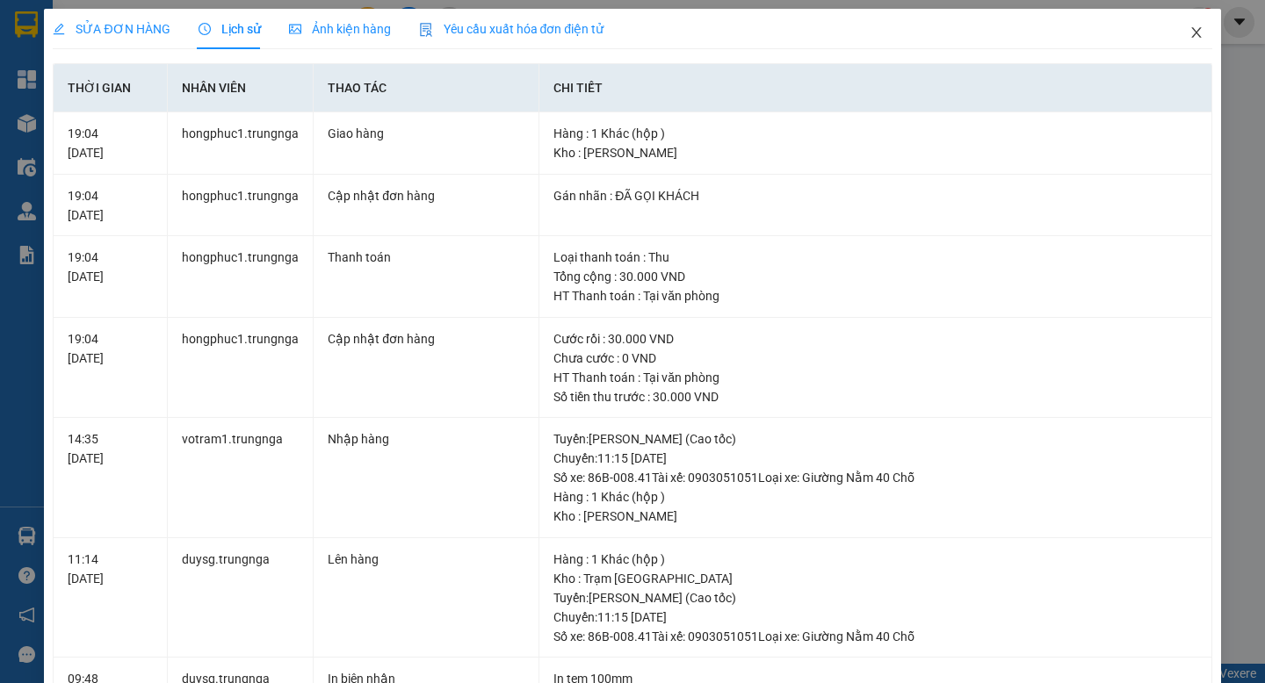
click at [1200, 39] on icon "close" at bounding box center [1196, 32] width 14 height 14
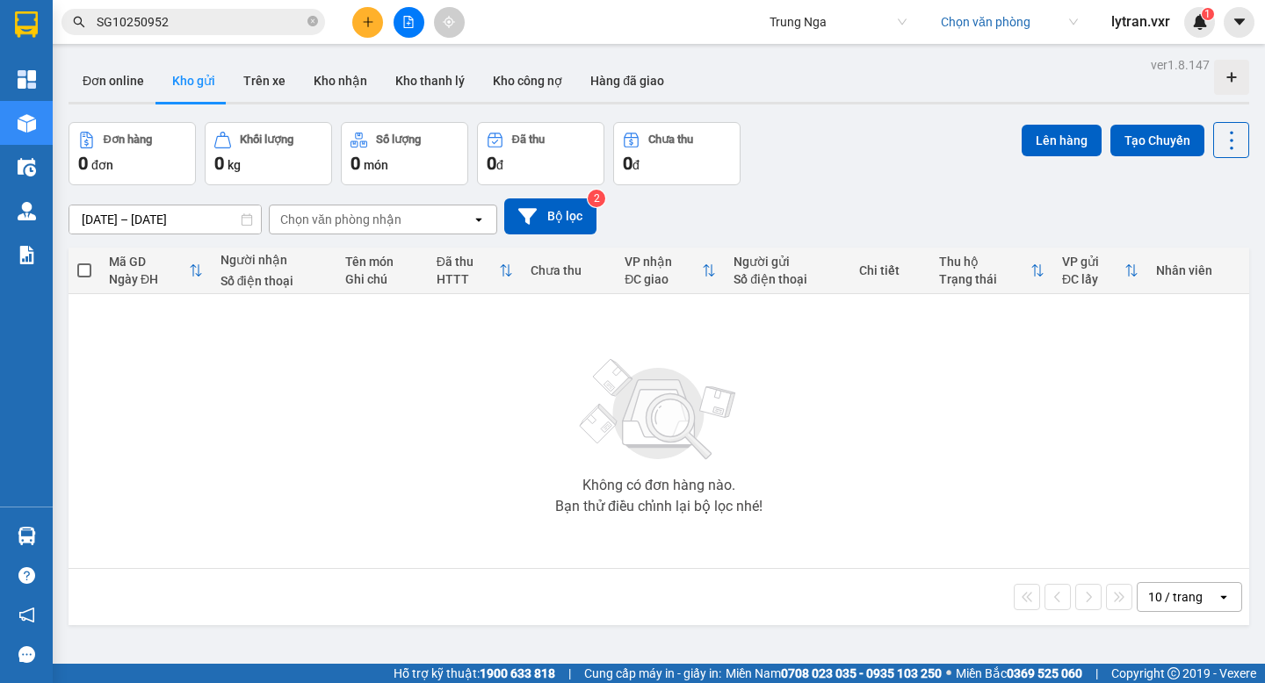
click at [236, 29] on input "SG10250952" at bounding box center [200, 21] width 207 height 19
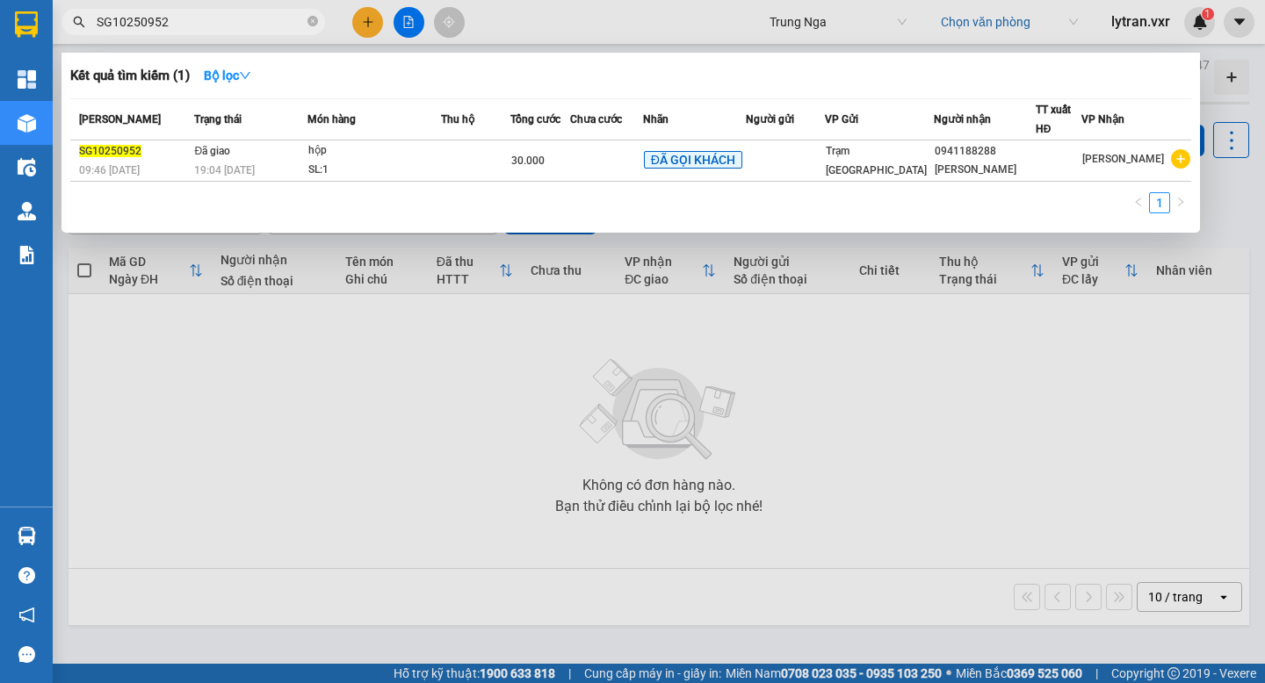
paste input "0"
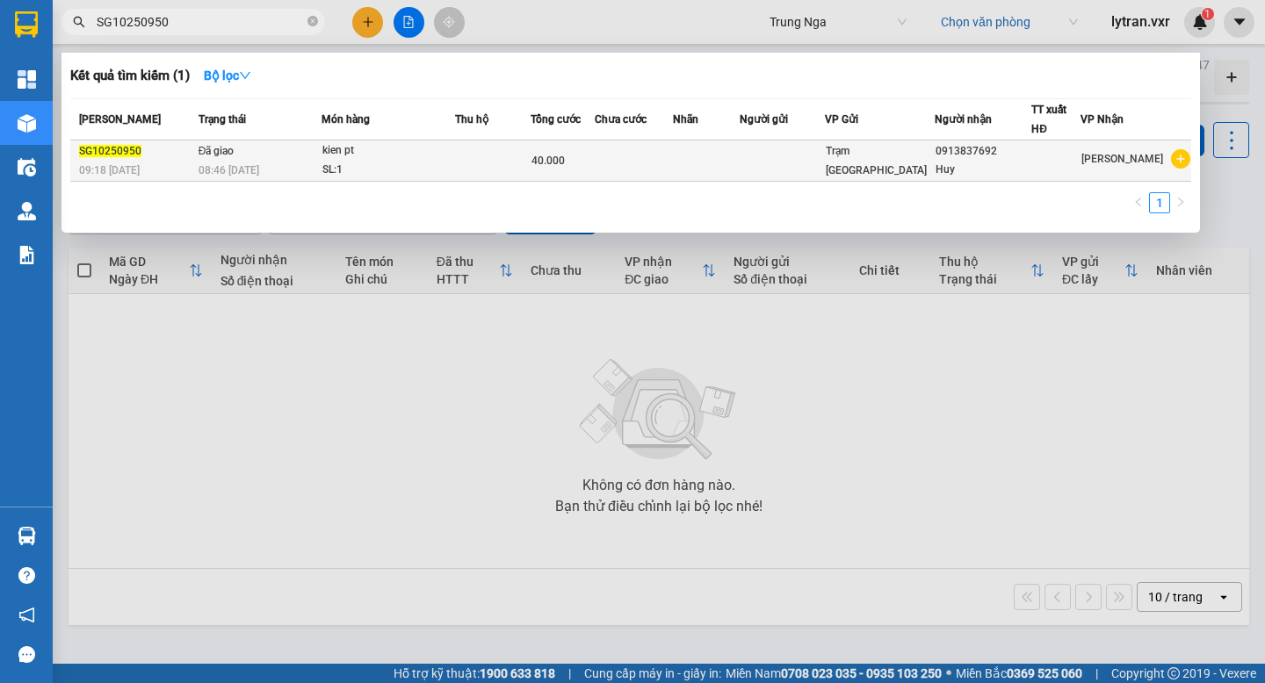
click at [342, 166] on div "SL: 1" at bounding box center [388, 170] width 132 height 19
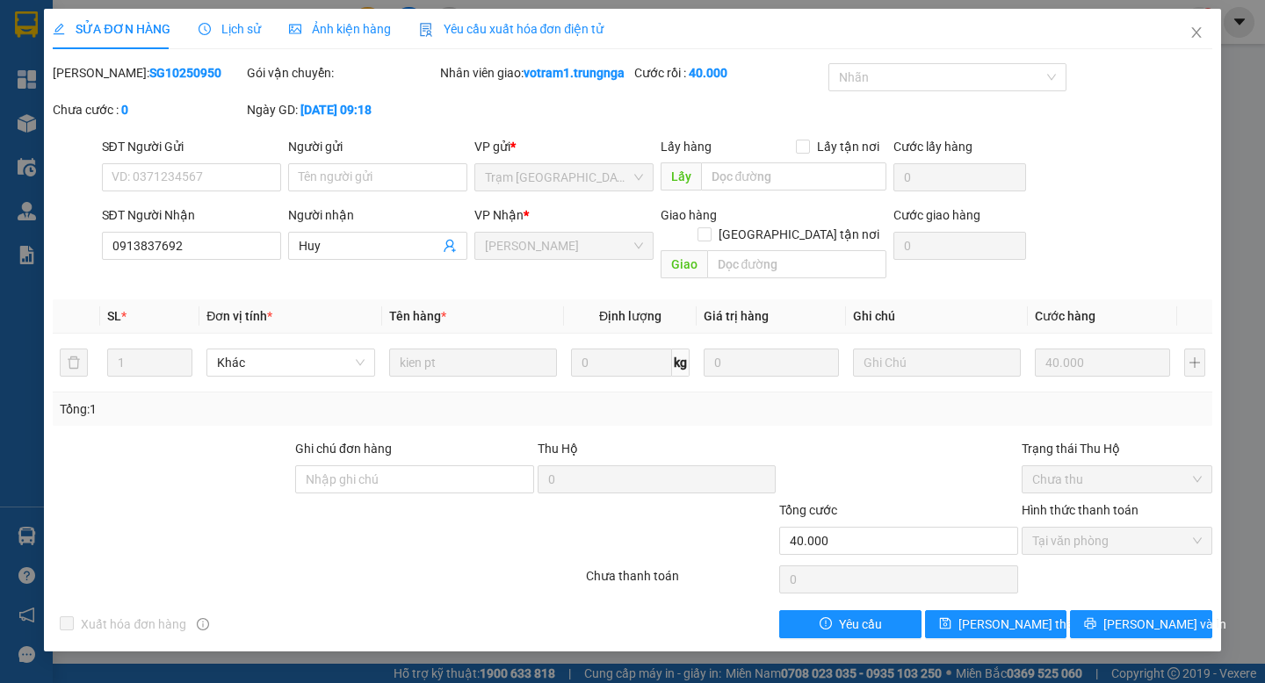
click at [243, 32] on span "Lịch sử" at bounding box center [229, 29] width 62 height 14
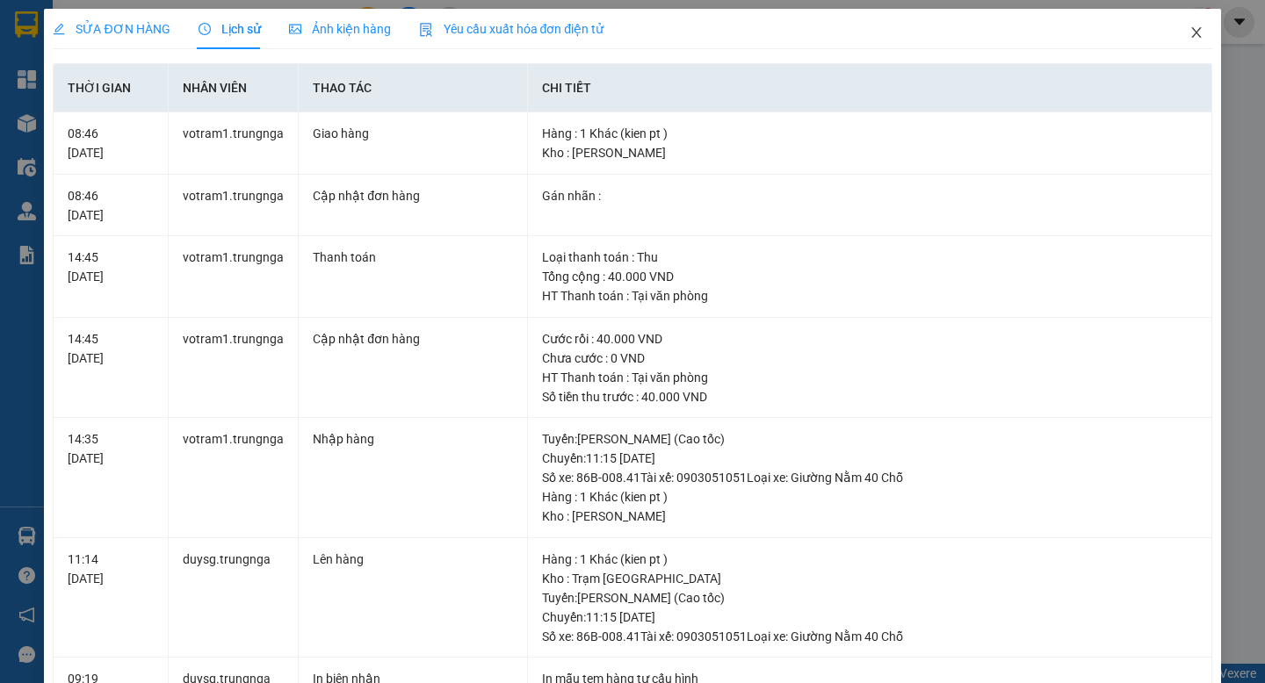
click at [1192, 26] on icon "close" at bounding box center [1196, 32] width 14 height 14
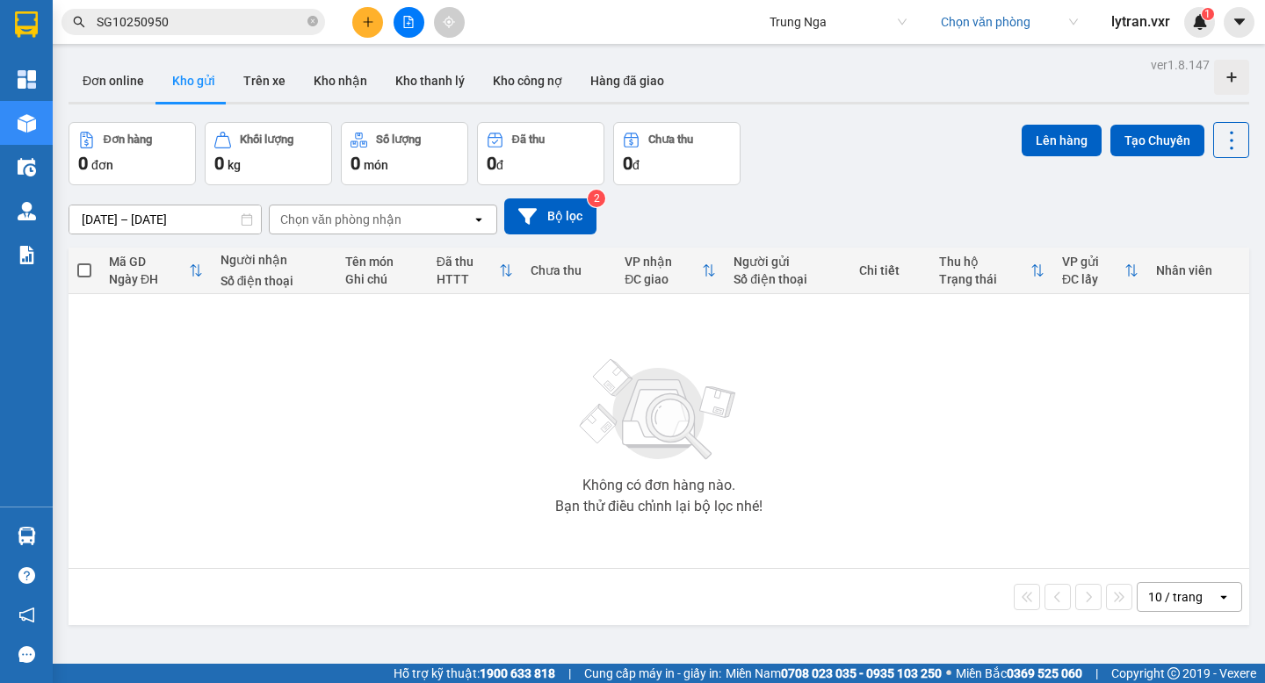
click at [218, 35] on div "Kết quả tìm kiếm ( 1 ) Bộ lọc Mã ĐH Trạng thái Món hàng Thu hộ Tổng cước Chưa c…" at bounding box center [171, 22] width 342 height 31
click at [222, 26] on input "SG10250950" at bounding box center [200, 21] width 207 height 19
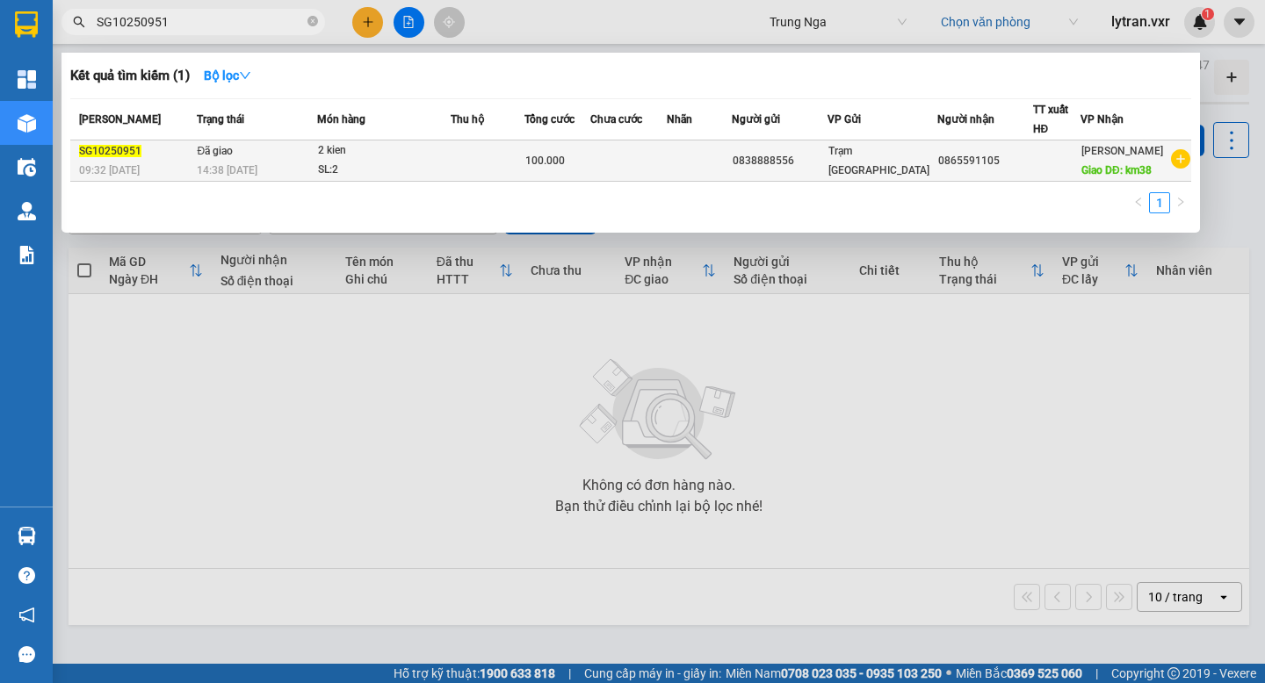
click at [243, 171] on span "14:38 [DATE]" at bounding box center [227, 169] width 61 height 14
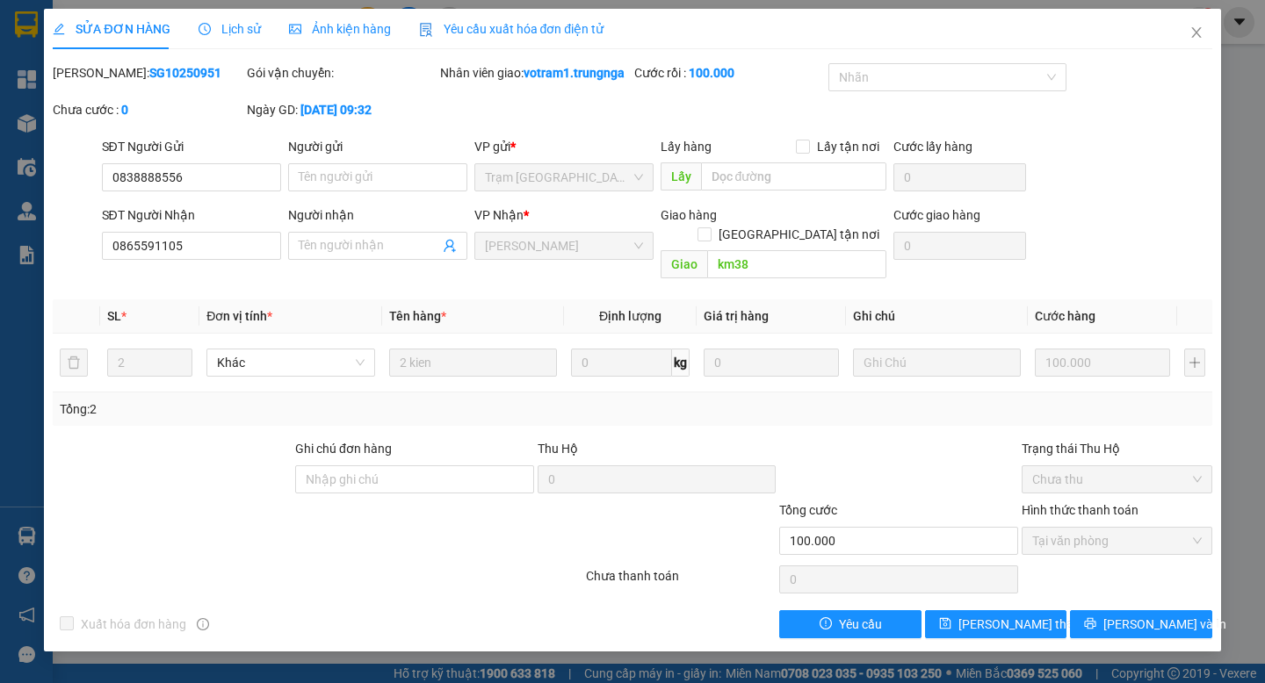
click at [248, 24] on span "Lịch sử" at bounding box center [229, 29] width 62 height 14
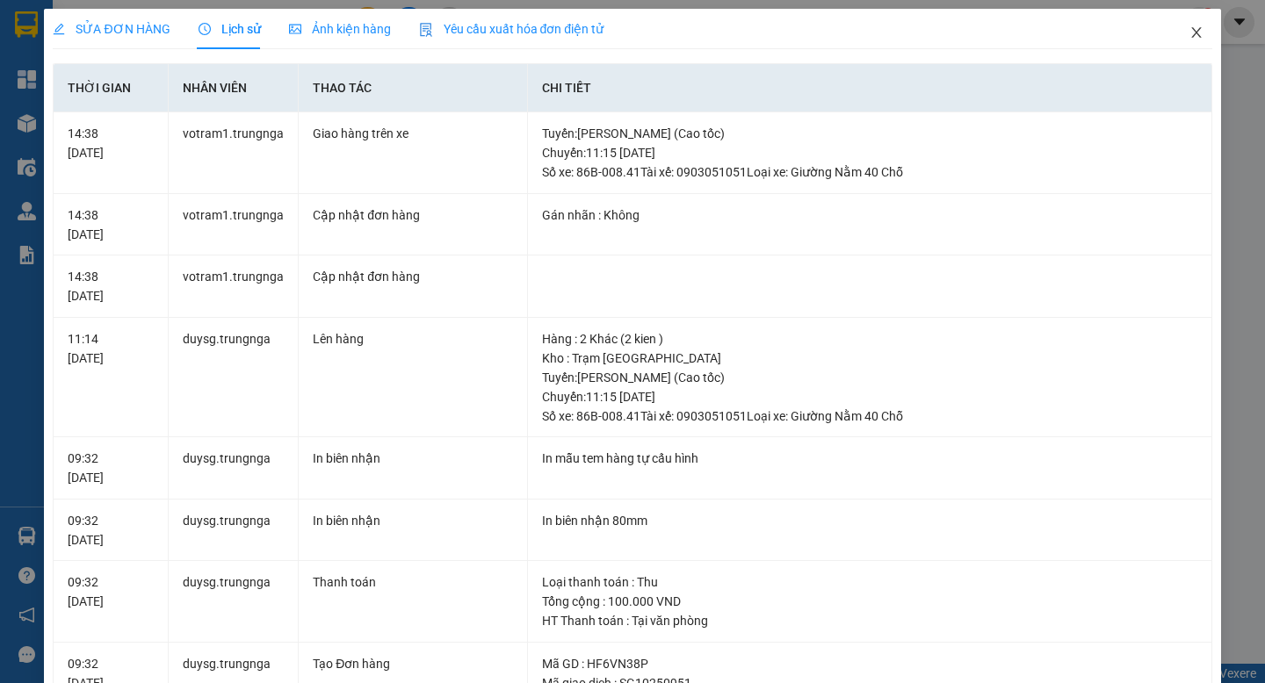
click at [1207, 25] on span "Close" at bounding box center [1196, 33] width 49 height 49
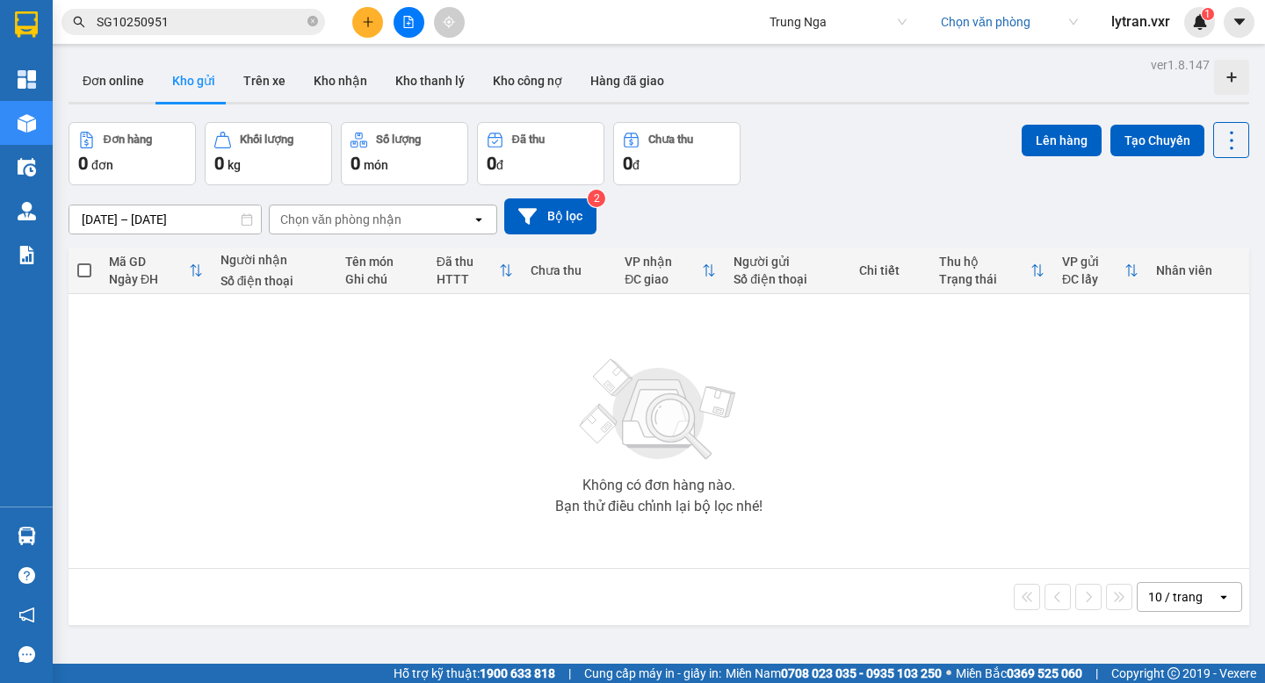
click at [255, 26] on input "SG10250951" at bounding box center [200, 21] width 207 height 19
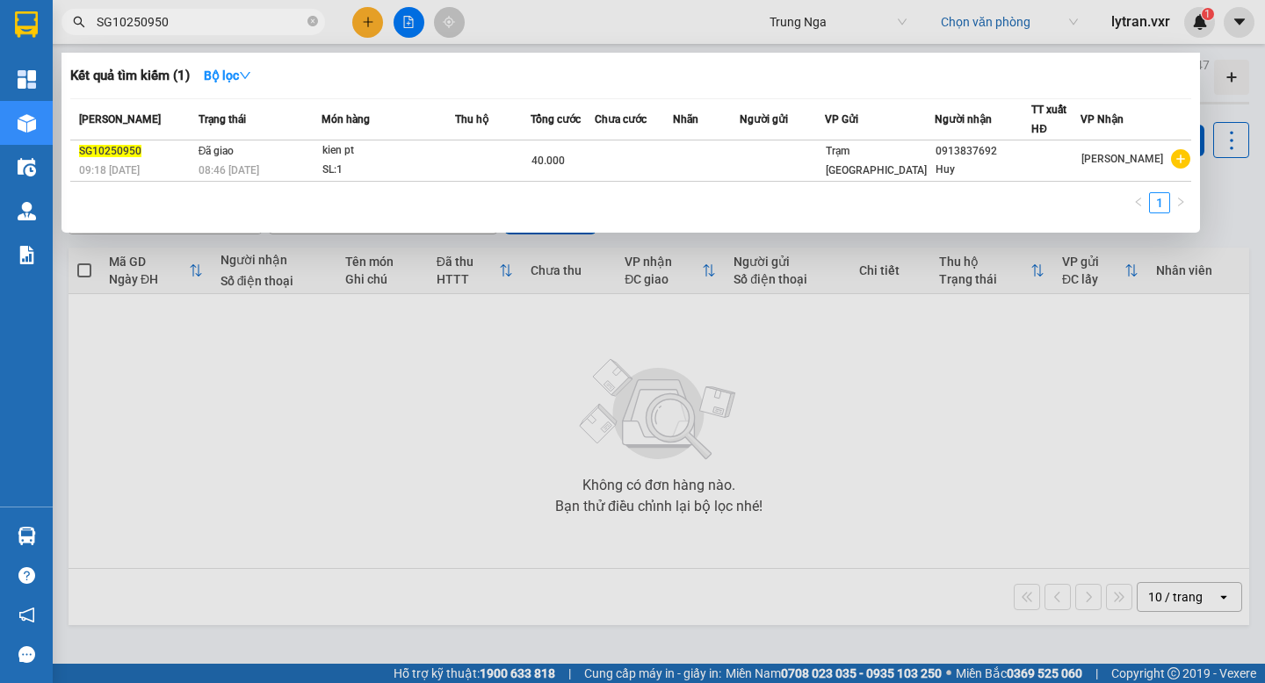
type input "SG10250950"
